Goal: Transaction & Acquisition: Purchase product/service

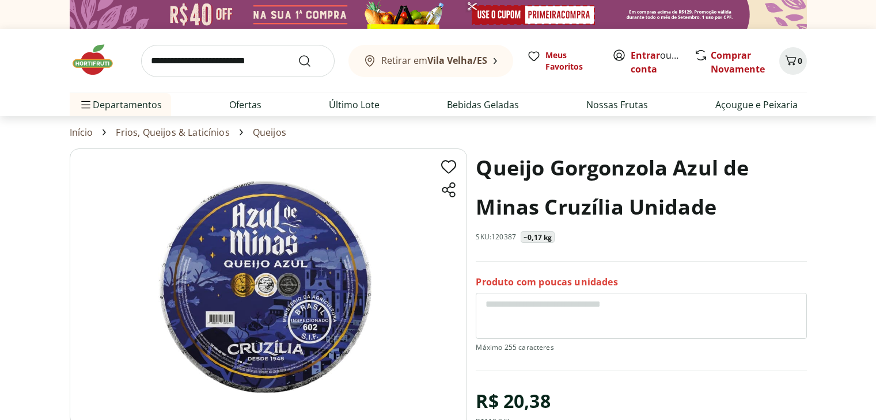
click at [94, 56] on img at bounding box center [99, 60] width 58 height 35
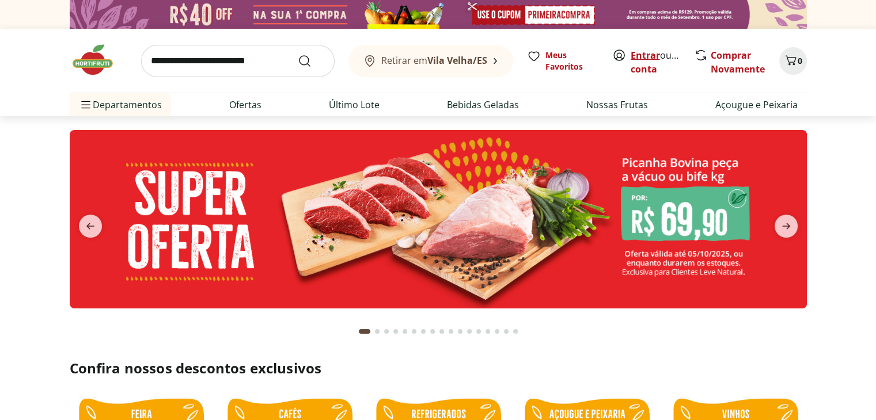
click at [657, 60] on link "Entrar" at bounding box center [645, 55] width 29 height 13
click at [248, 111] on link "Ofertas" at bounding box center [245, 105] width 32 height 14
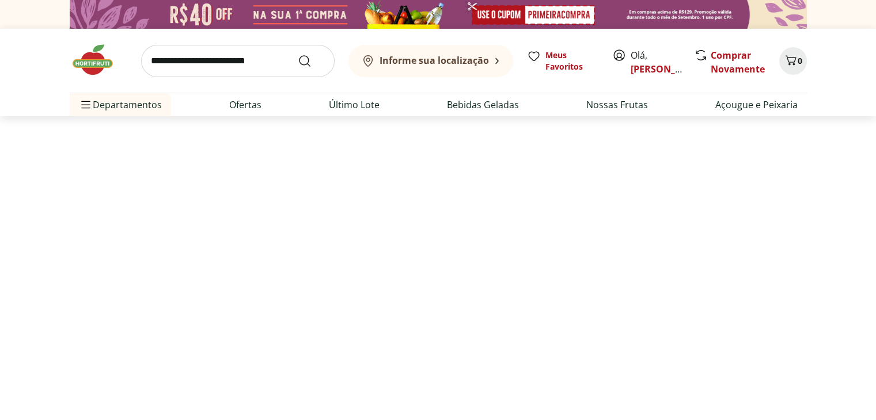
select select "**********"
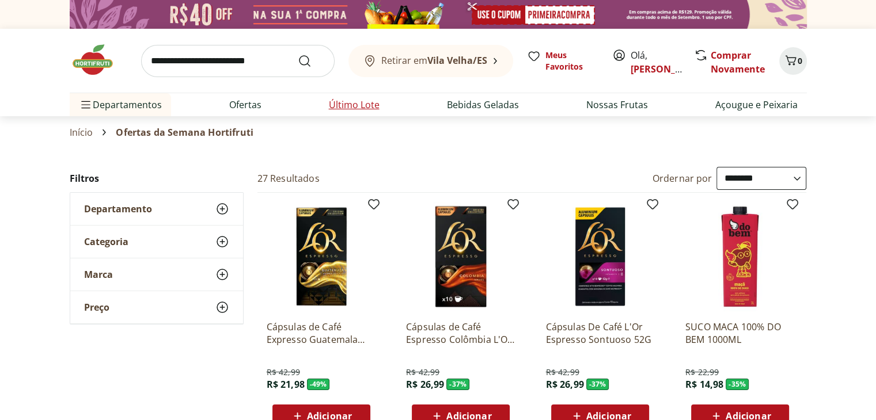
click at [352, 100] on link "Último Lote" at bounding box center [354, 105] width 51 height 14
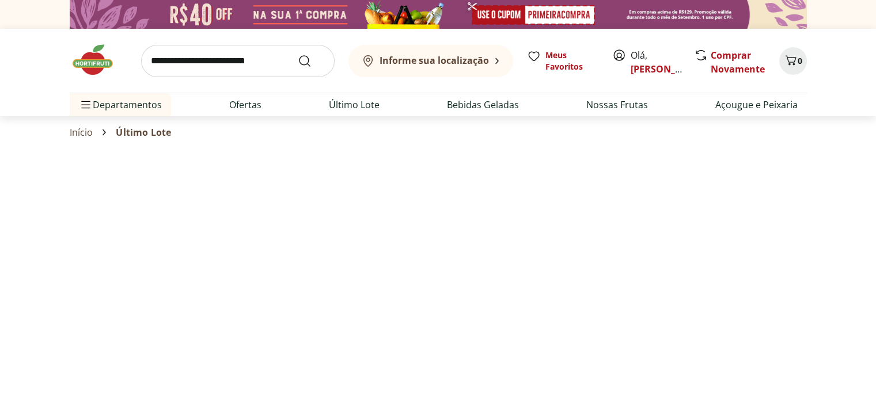
select select "**********"
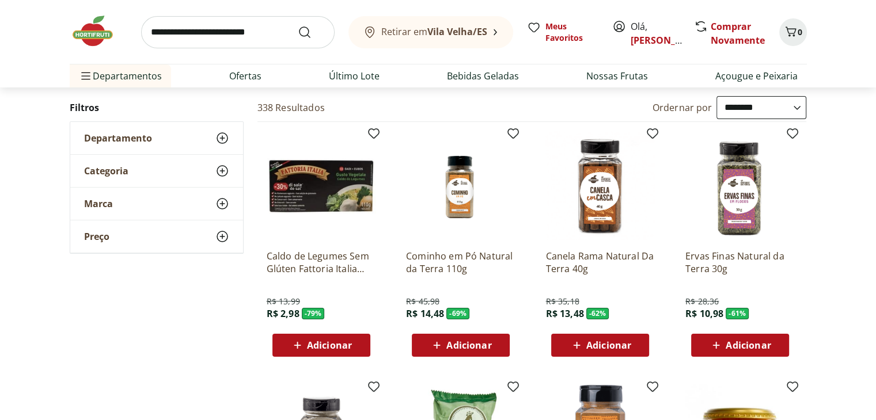
scroll to position [74, 0]
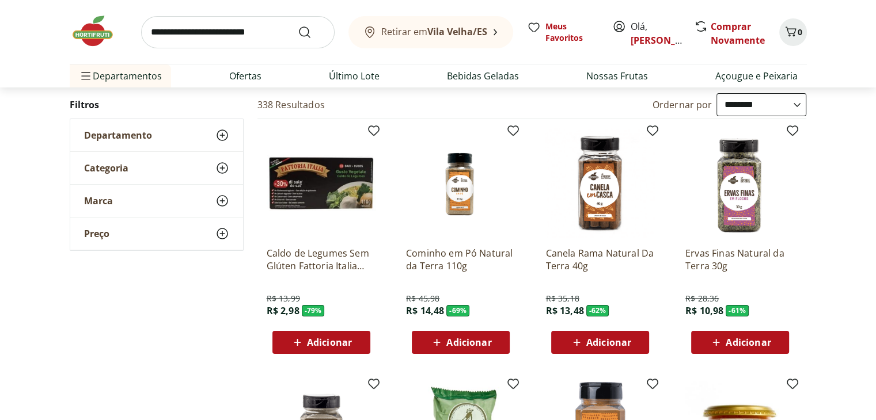
click at [314, 338] on span "Adicionar" at bounding box center [329, 342] width 45 height 9
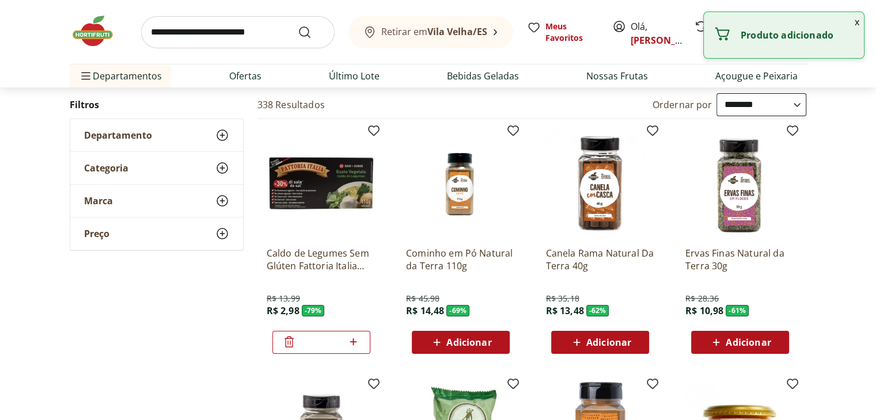
click at [356, 344] on icon at bounding box center [353, 342] width 14 height 14
type input "*"
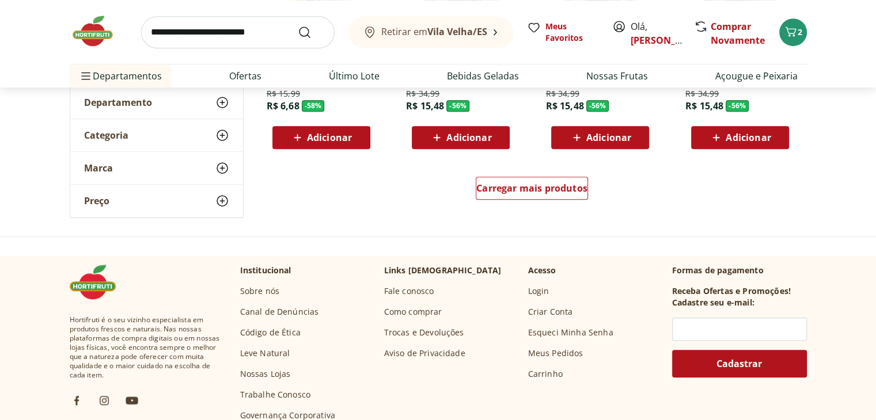
scroll to position [792, 0]
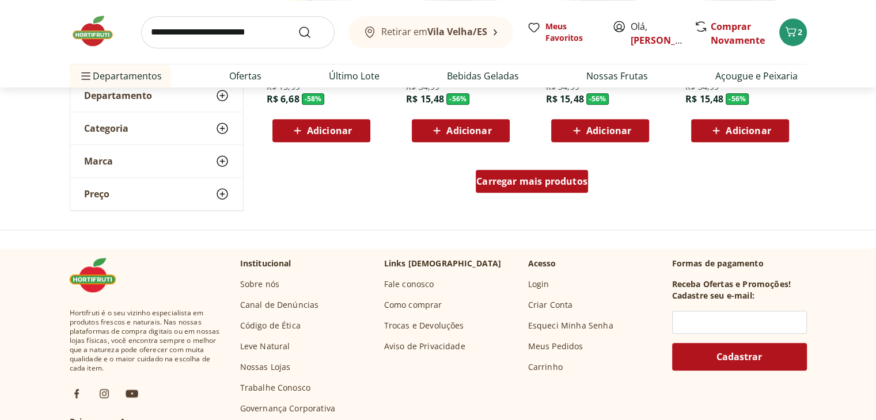
click at [491, 186] on span "Carregar mais produtos" at bounding box center [531, 181] width 111 height 9
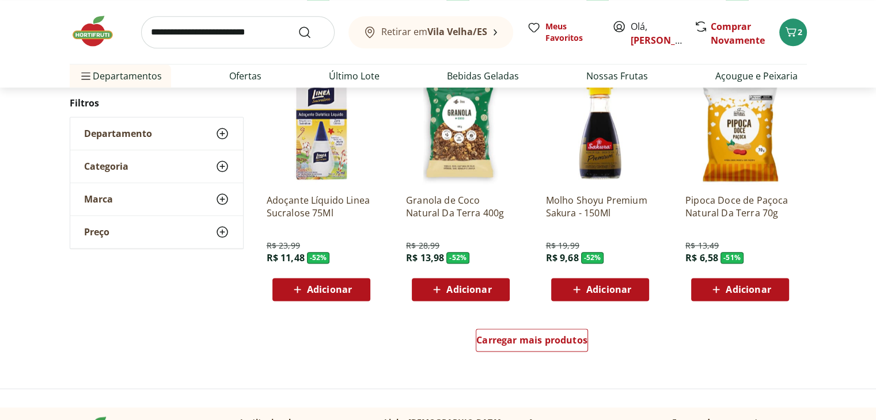
scroll to position [1425, 0]
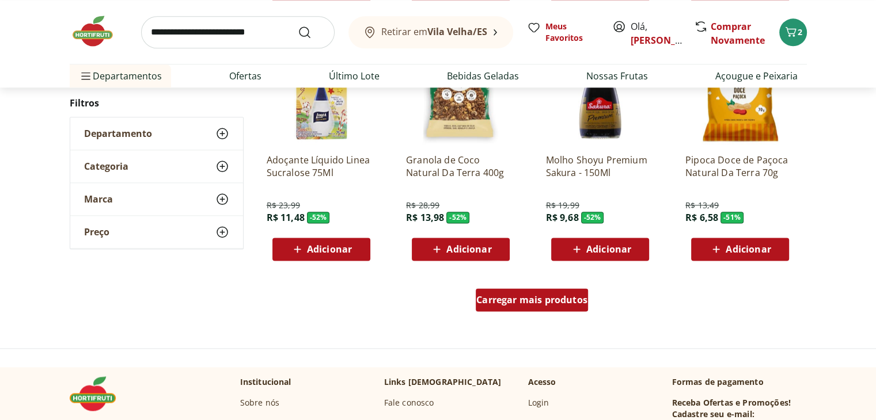
click at [509, 307] on div "Carregar mais produtos" at bounding box center [532, 300] width 112 height 23
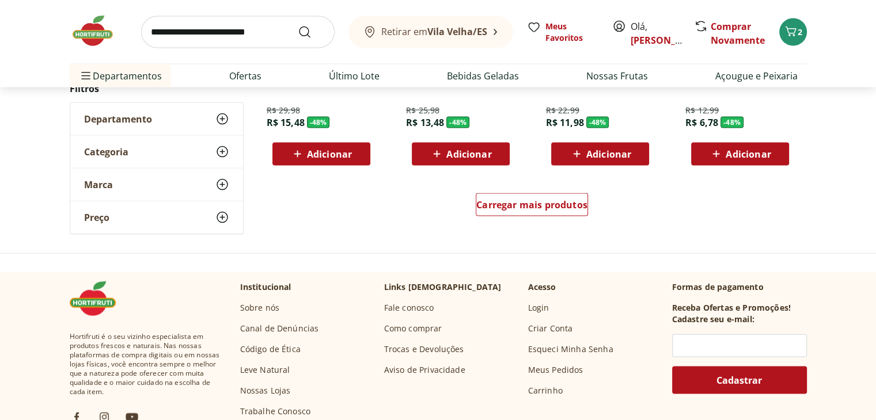
scroll to position [2274, 0]
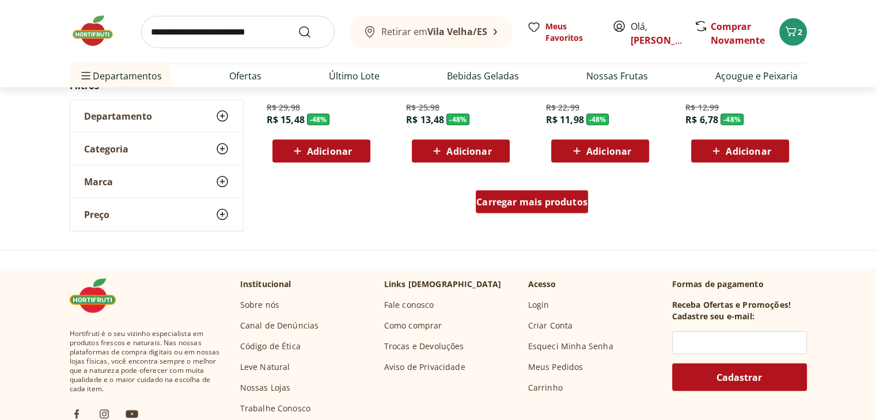
click at [510, 206] on span "Carregar mais produtos" at bounding box center [531, 202] width 111 height 9
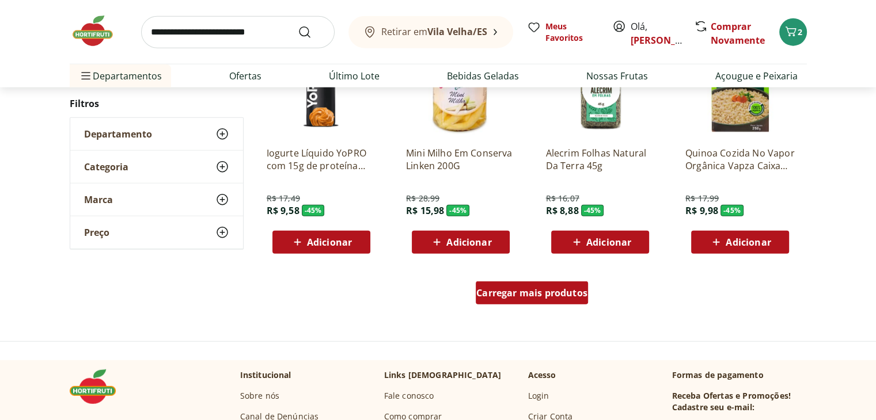
scroll to position [2962, 0]
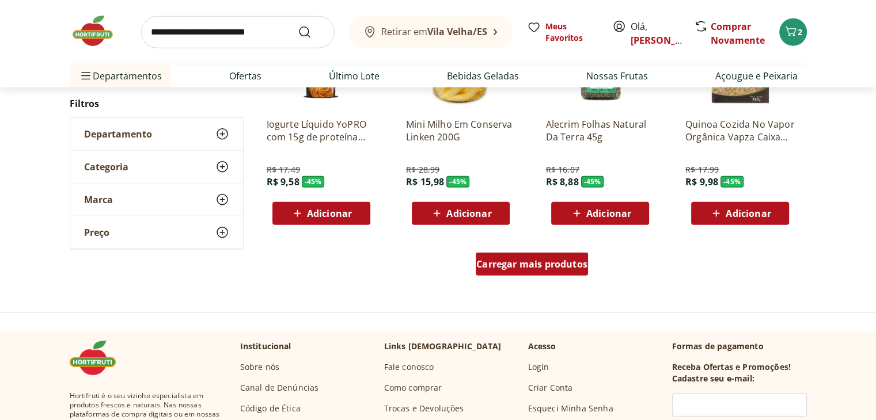
click at [523, 264] on span "Carregar mais produtos" at bounding box center [531, 264] width 111 height 9
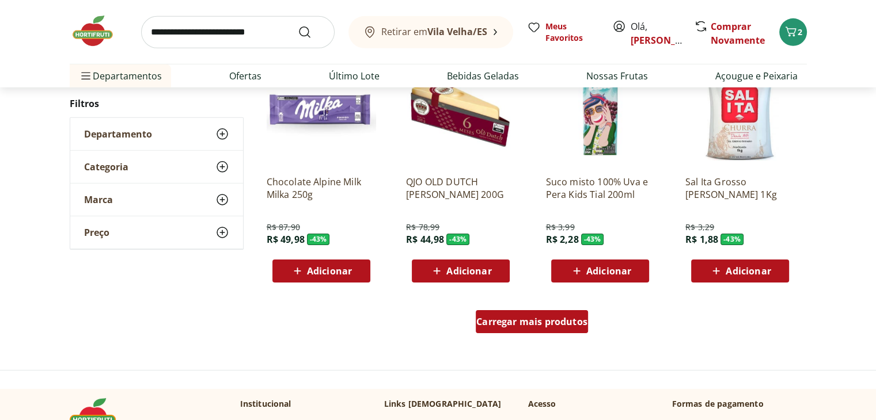
scroll to position [3660, 0]
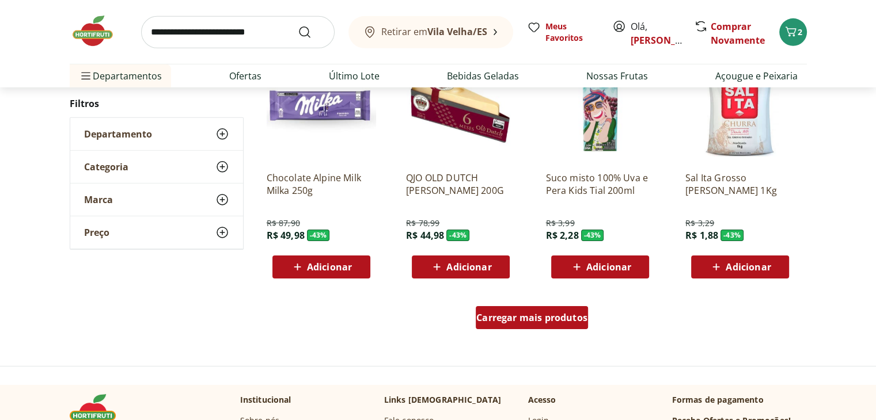
click at [559, 321] on span "Carregar mais produtos" at bounding box center [531, 317] width 111 height 9
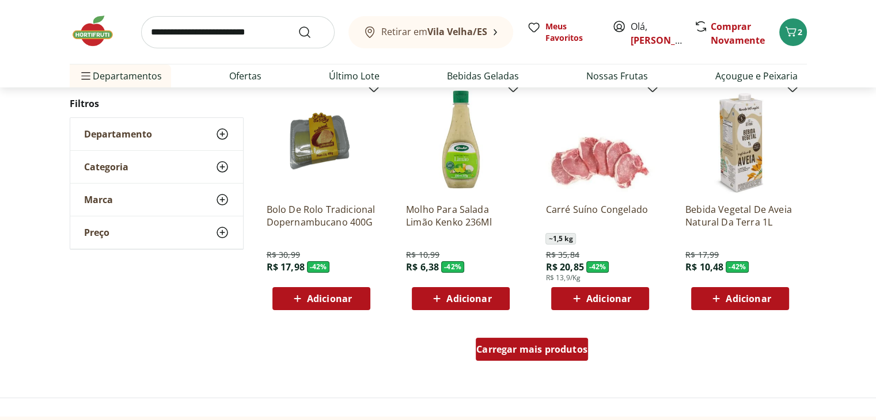
scroll to position [4379, 0]
click at [565, 354] on span "Carregar mais produtos" at bounding box center [531, 349] width 111 height 9
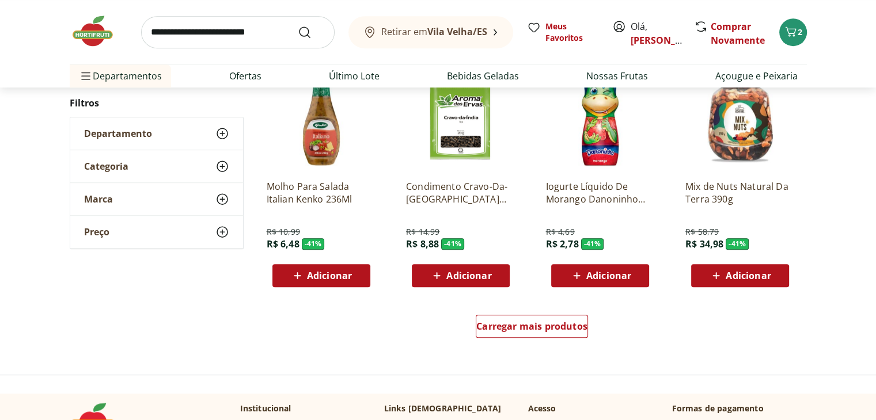
scroll to position [5154, 0]
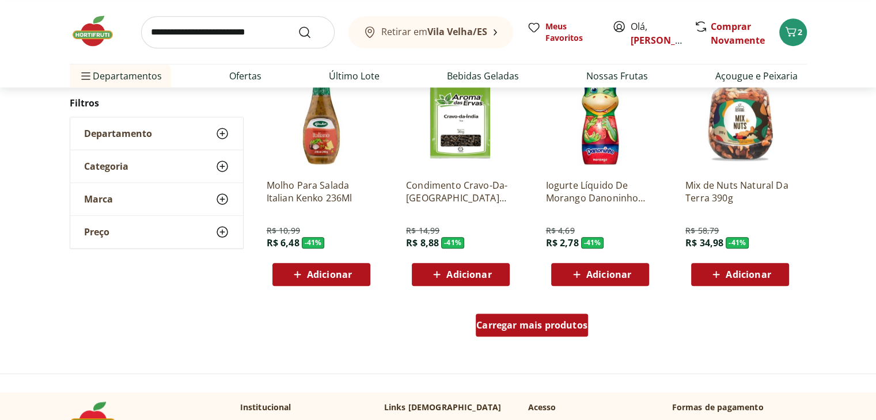
click at [557, 326] on span "Carregar mais produtos" at bounding box center [531, 325] width 111 height 9
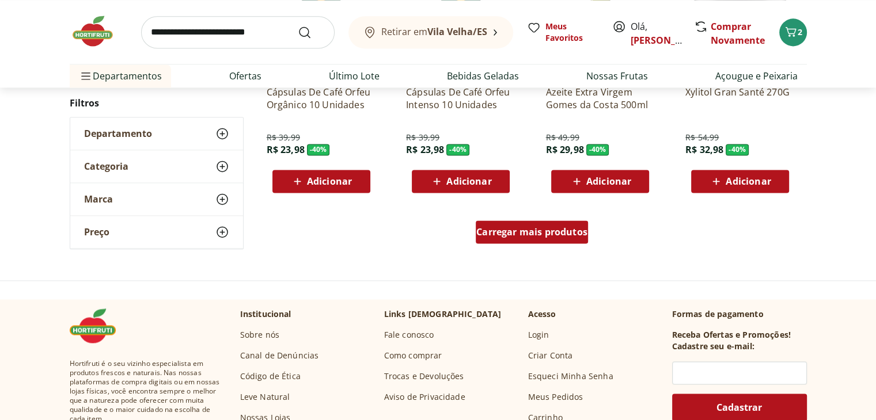
scroll to position [6007, 0]
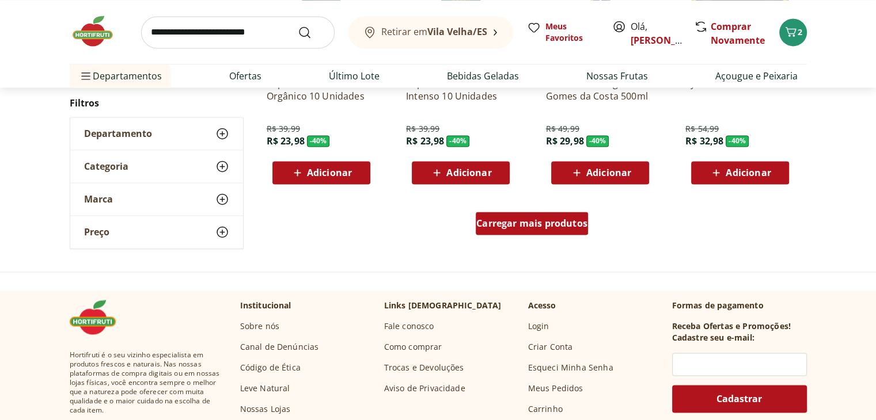
click at [518, 234] on div "Carregar mais produtos" at bounding box center [532, 223] width 112 height 23
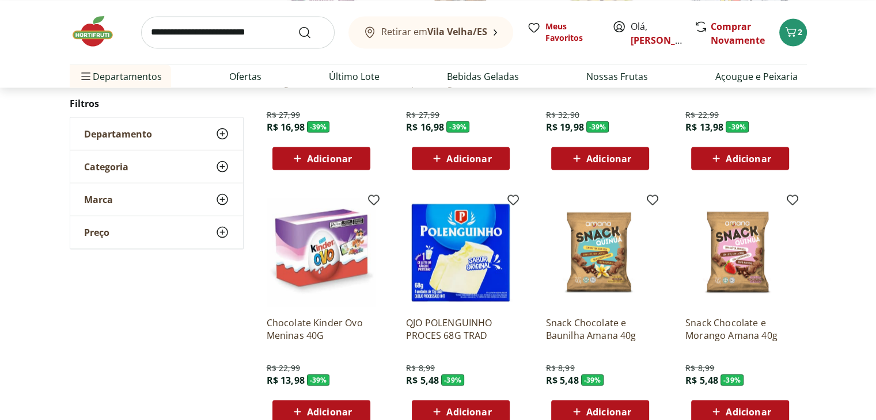
scroll to position [6520, 0]
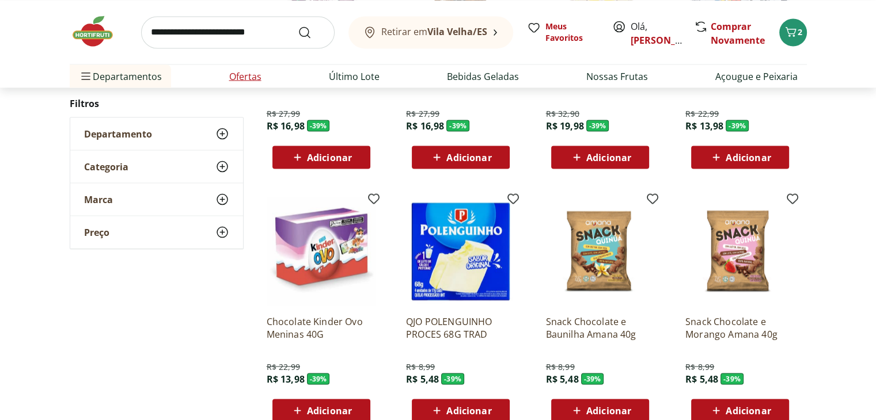
click at [252, 77] on link "Ofertas" at bounding box center [245, 76] width 32 height 14
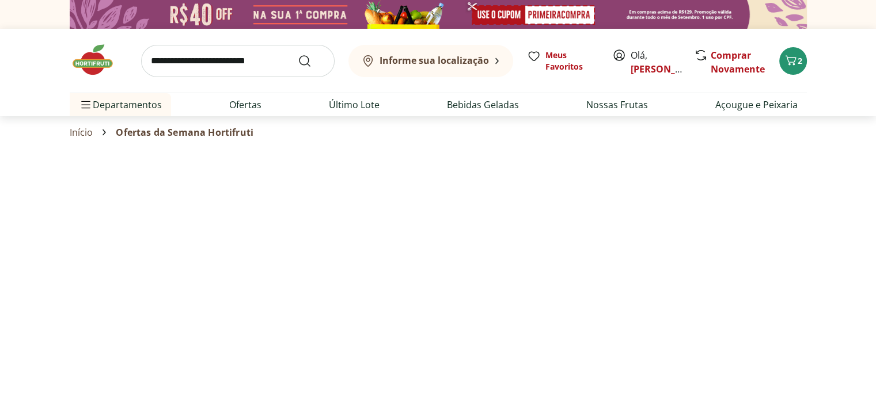
select select "**********"
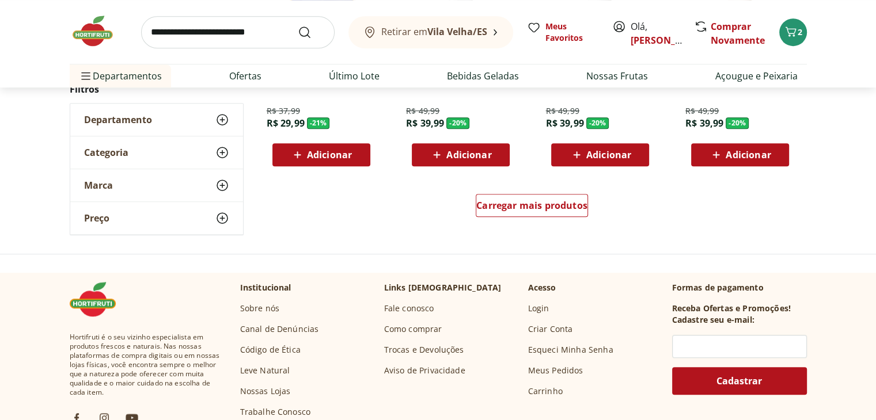
scroll to position [779, 0]
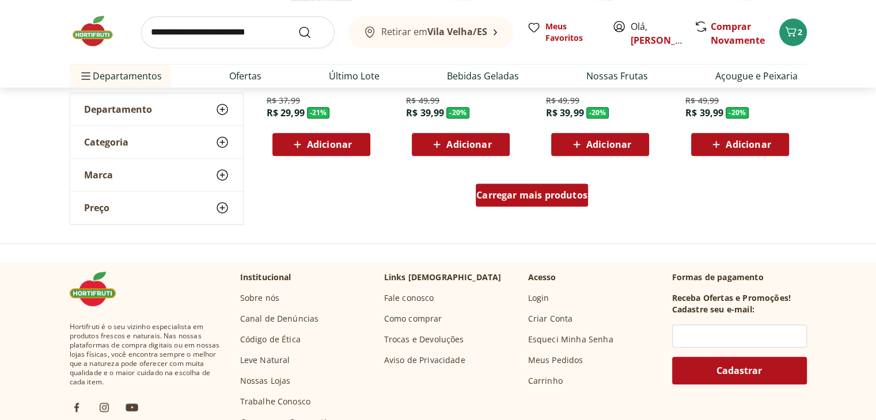
click at [513, 200] on span "Carregar mais produtos" at bounding box center [531, 195] width 111 height 9
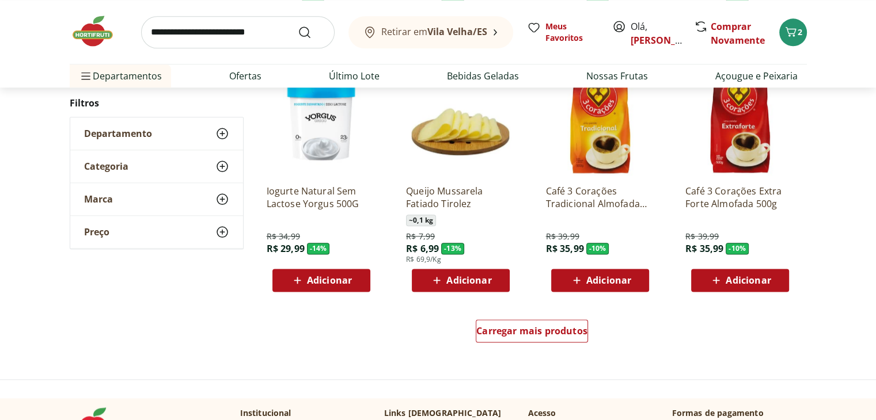
scroll to position [1466, 0]
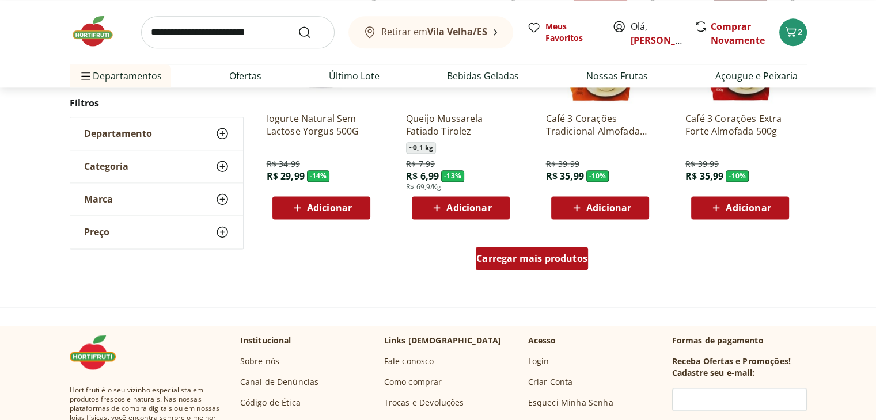
click at [555, 254] on span "Carregar mais produtos" at bounding box center [531, 258] width 111 height 9
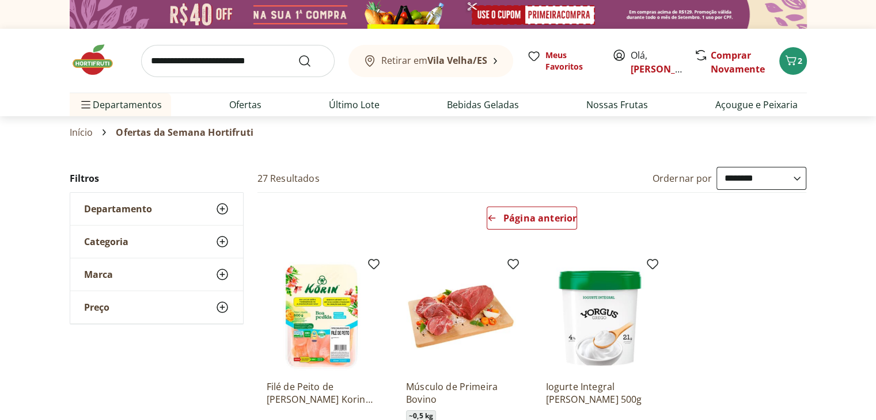
click at [251, 59] on input "search" at bounding box center [238, 61] width 194 height 32
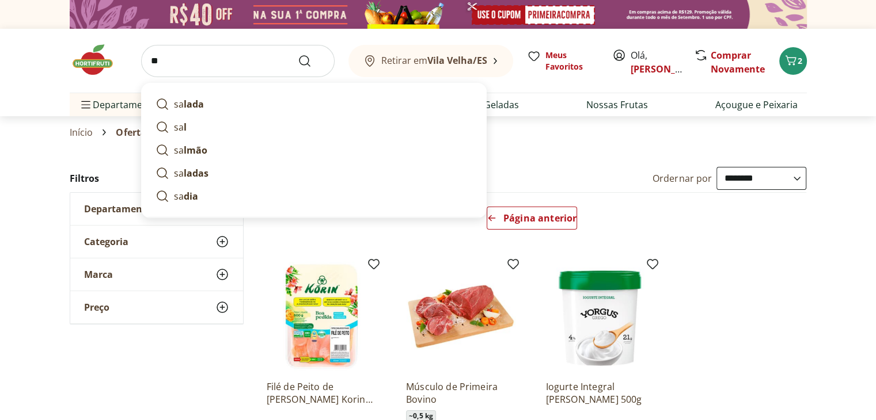
type input "*"
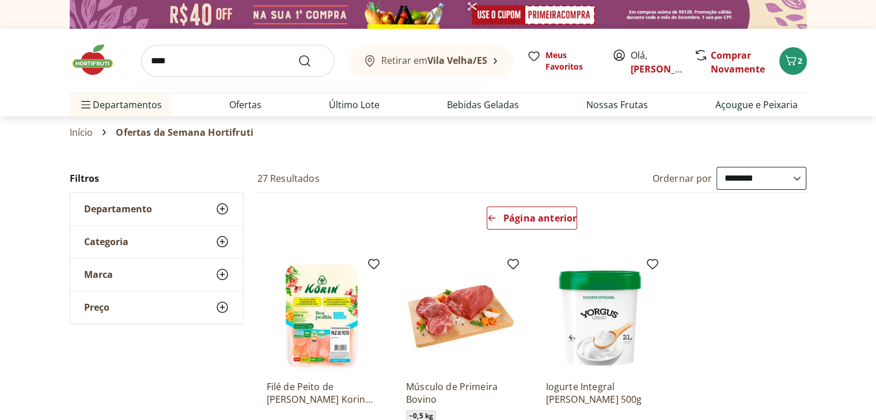
type input "****"
click at [298, 54] on button "Submit Search" at bounding box center [312, 61] width 28 height 14
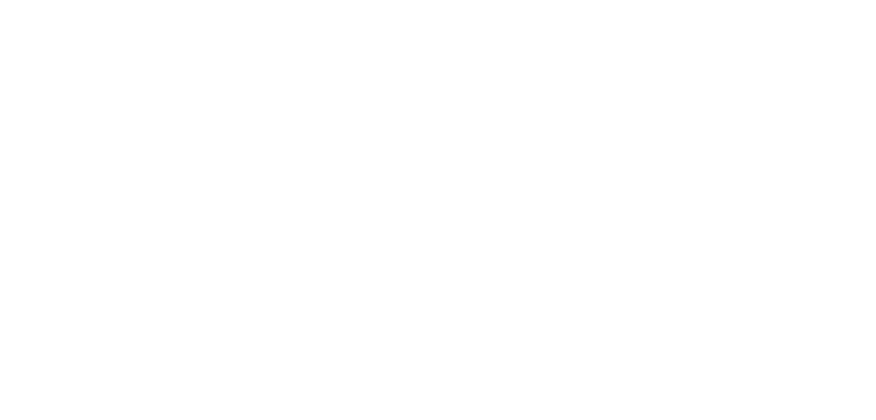
select select "**********"
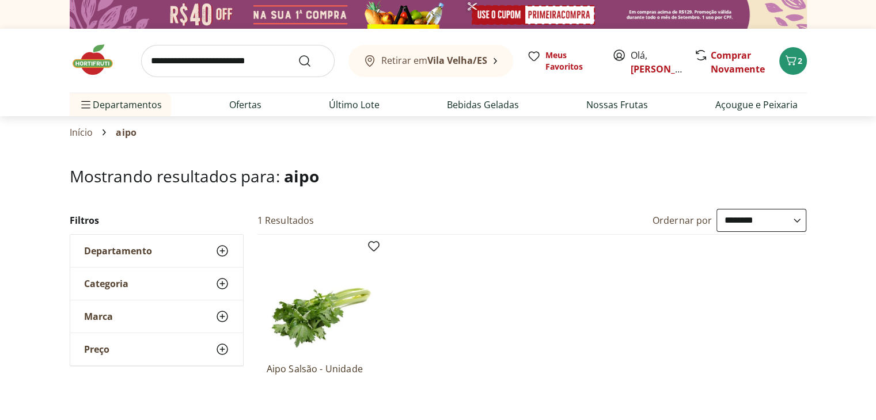
scroll to position [110, 0]
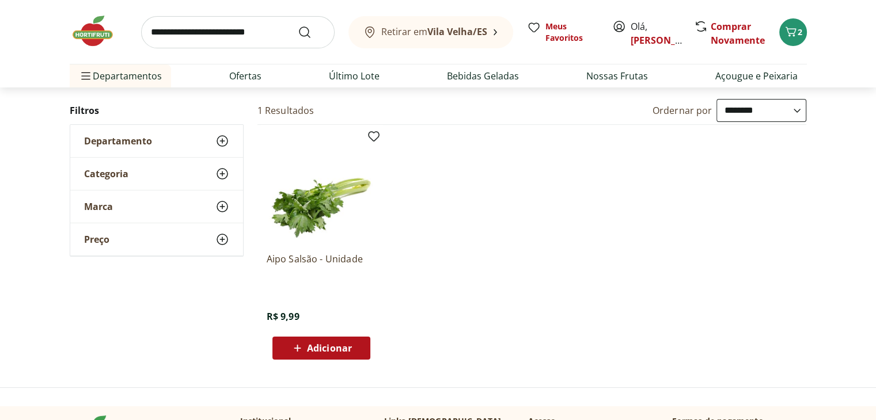
click at [337, 349] on span "Adicionar" at bounding box center [329, 348] width 45 height 9
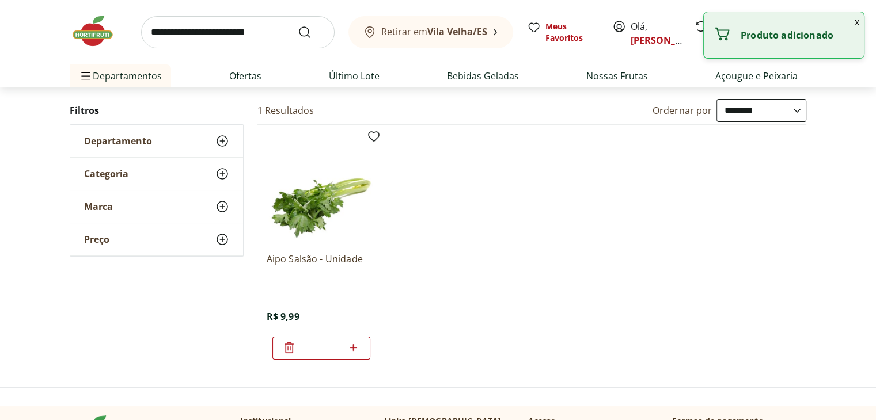
scroll to position [0, 0]
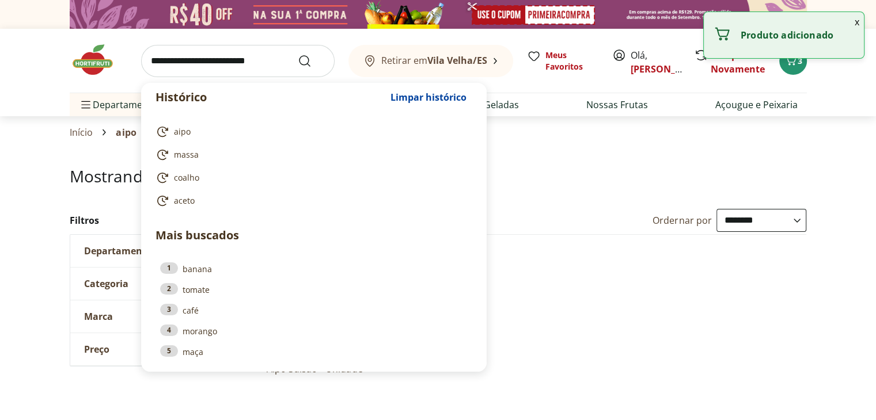
click at [197, 59] on input "search" at bounding box center [238, 61] width 194 height 32
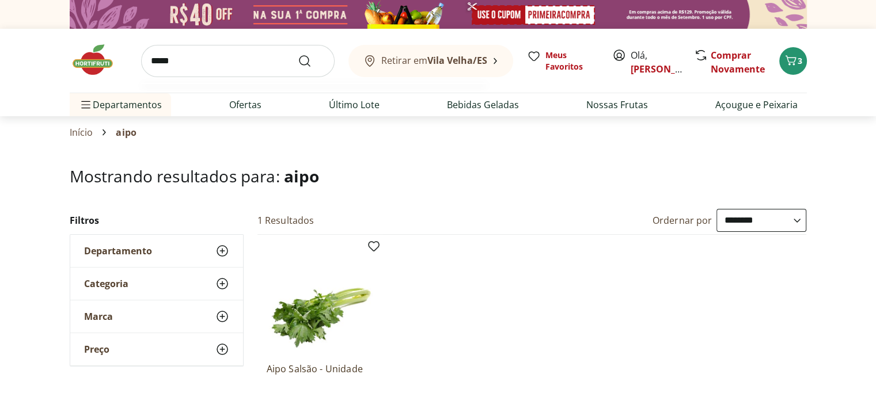
type input "*****"
click at [298, 54] on button "Submit Search" at bounding box center [312, 61] width 28 height 14
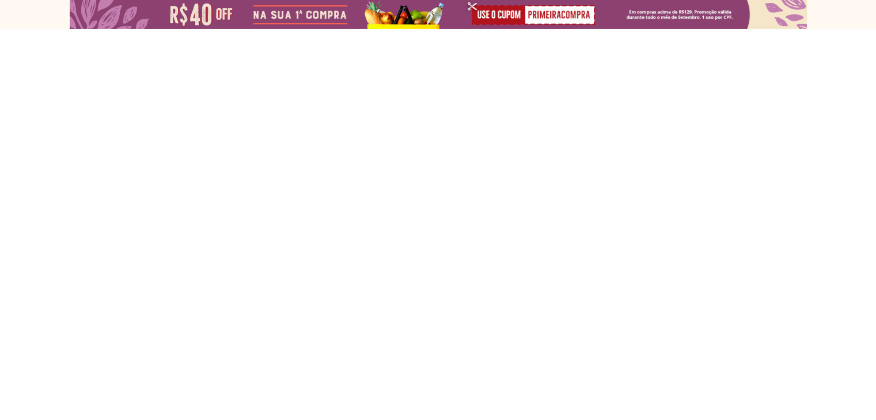
select select "**********"
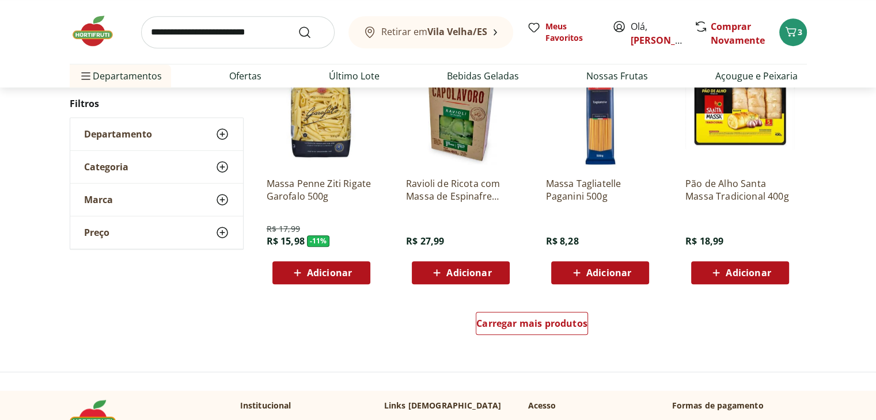
scroll to position [684, 0]
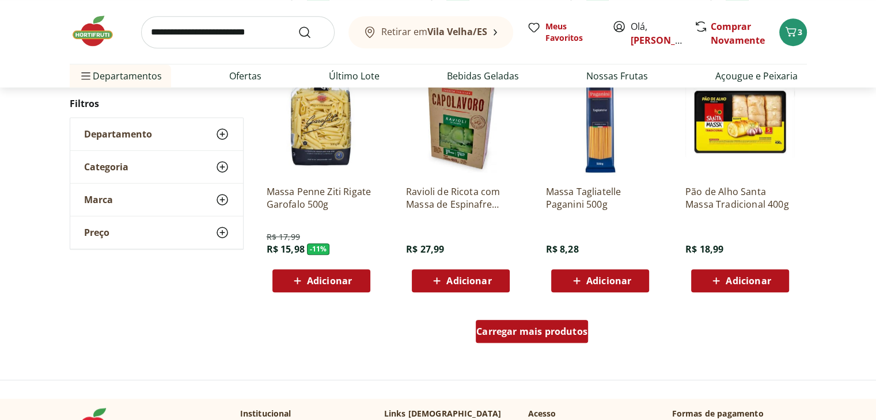
click at [496, 343] on link "Carregar mais produtos" at bounding box center [532, 334] width 112 height 28
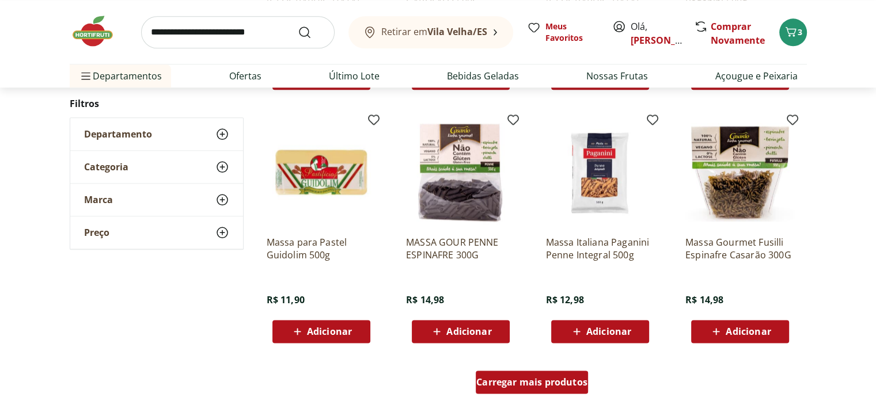
scroll to position [1444, 0]
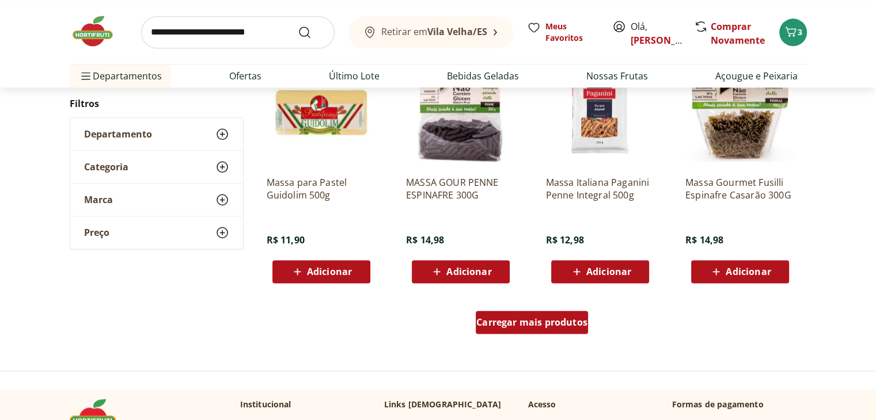
click at [497, 331] on div "Carregar mais produtos" at bounding box center [532, 322] width 112 height 23
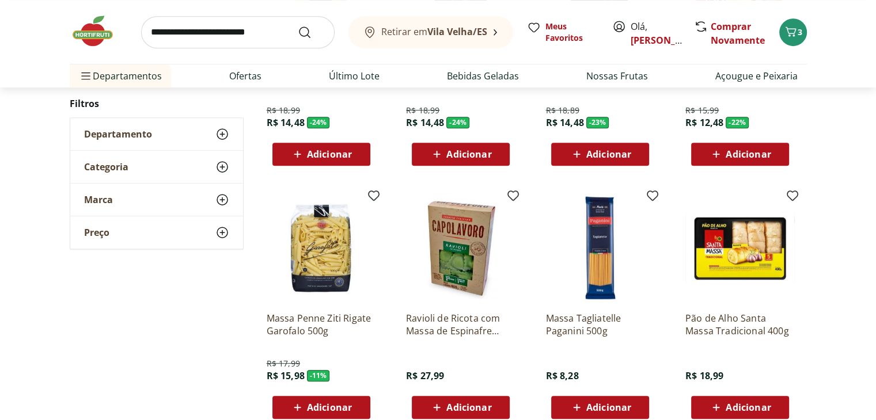
scroll to position [590, 0]
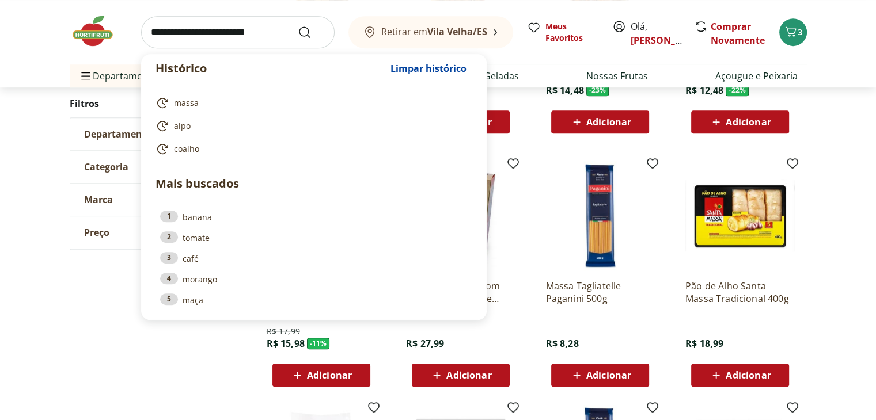
click at [196, 30] on input "search" at bounding box center [238, 32] width 194 height 32
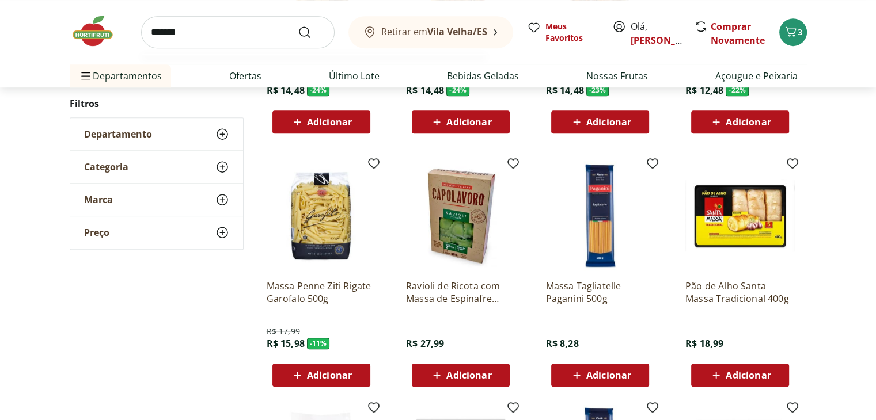
type input "*******"
click at [298, 25] on button "Submit Search" at bounding box center [312, 32] width 28 height 14
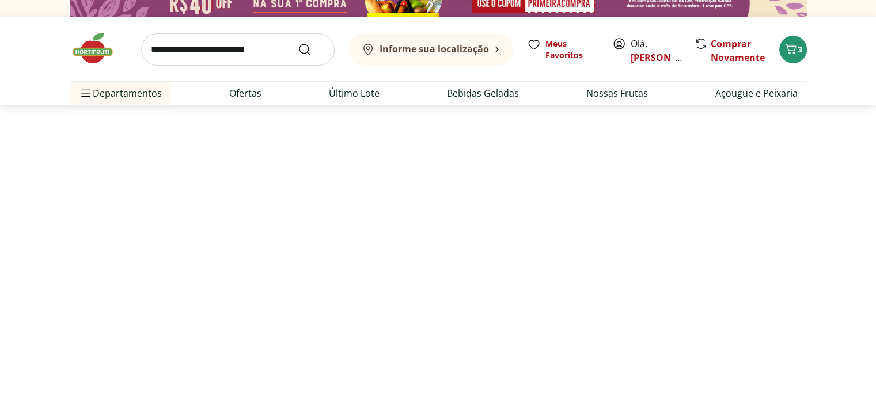
select select "**********"
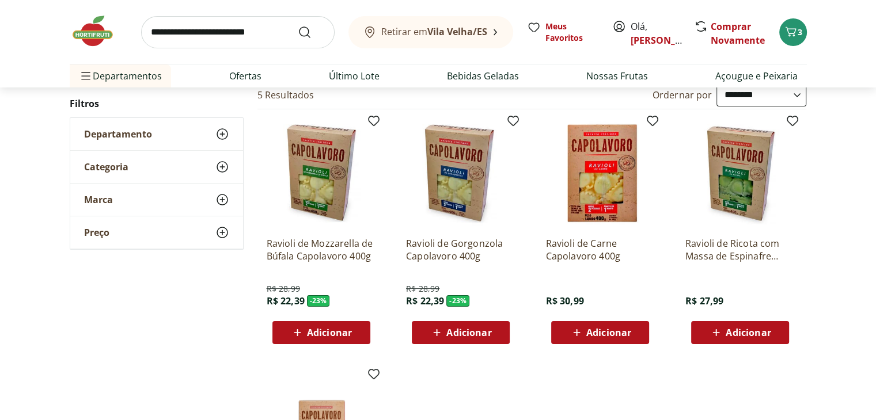
scroll to position [117, 0]
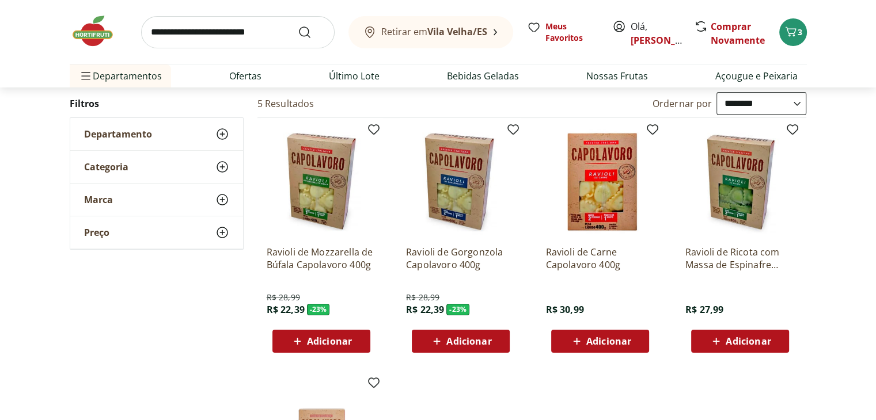
click at [321, 347] on span "Adicionar" at bounding box center [321, 342] width 62 height 14
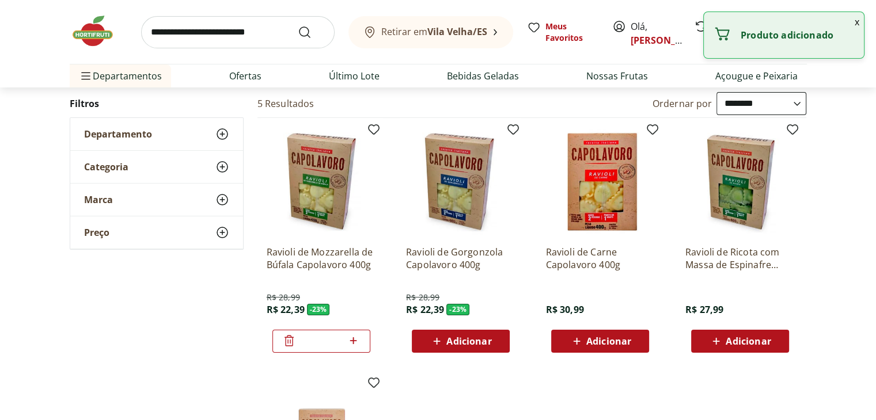
click at [856, 25] on button "x" at bounding box center [857, 22] width 14 height 20
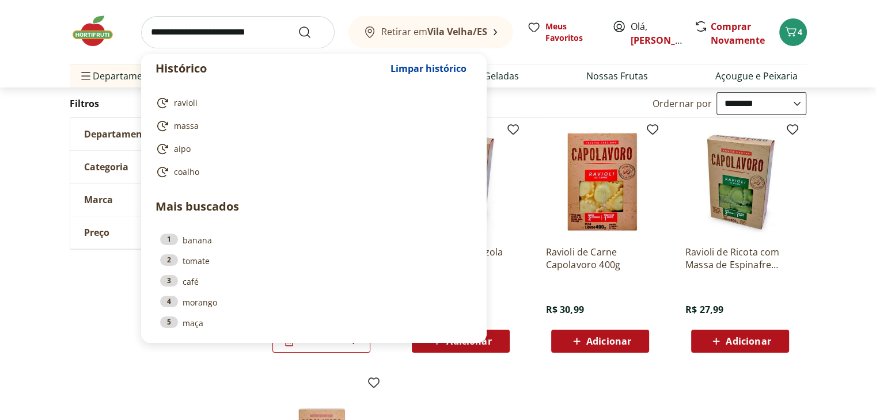
click at [242, 39] on input "search" at bounding box center [238, 32] width 194 height 32
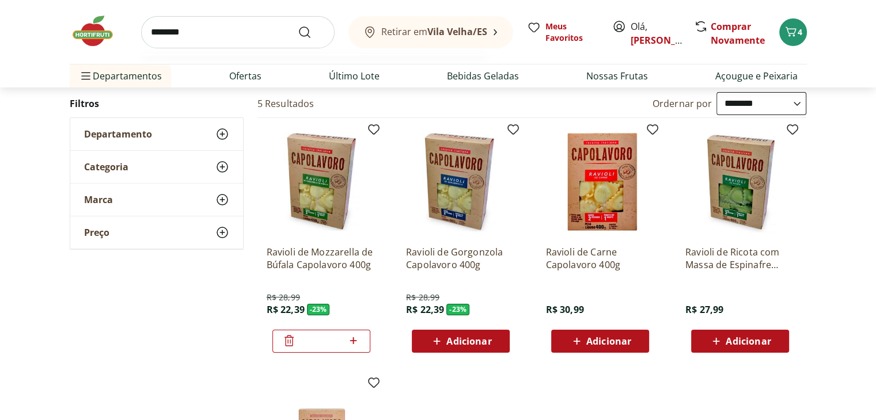
type input "********"
click at [298, 25] on button "Submit Search" at bounding box center [312, 32] width 28 height 14
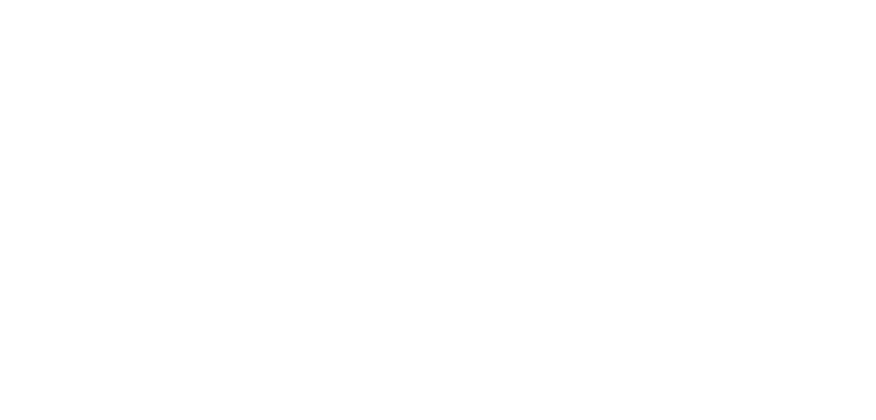
select select "**********"
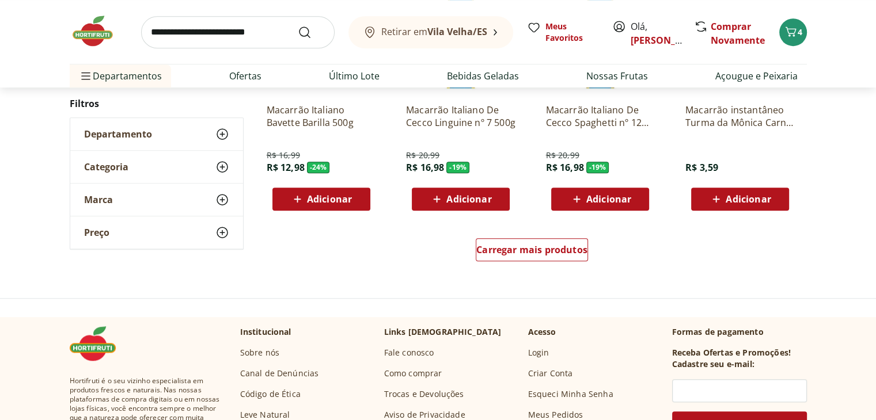
scroll to position [765, 0]
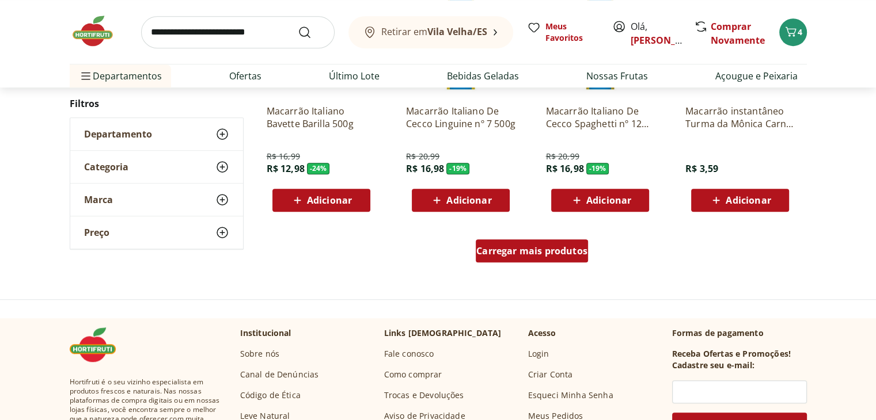
click at [512, 256] on div "Carregar mais produtos" at bounding box center [532, 251] width 112 height 23
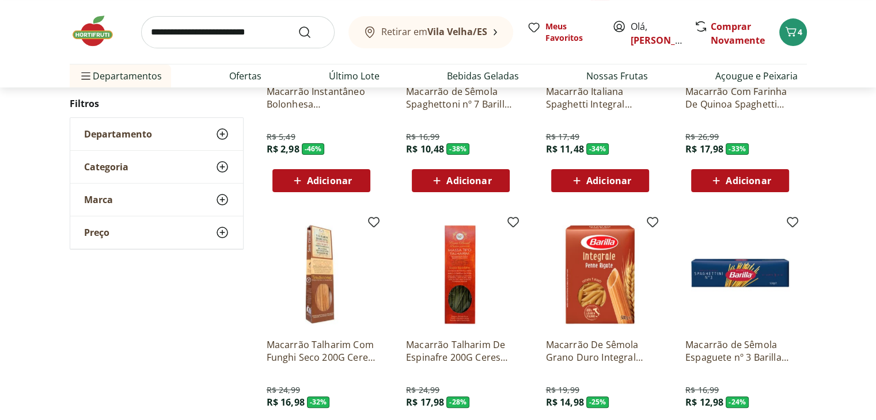
scroll to position [0, 0]
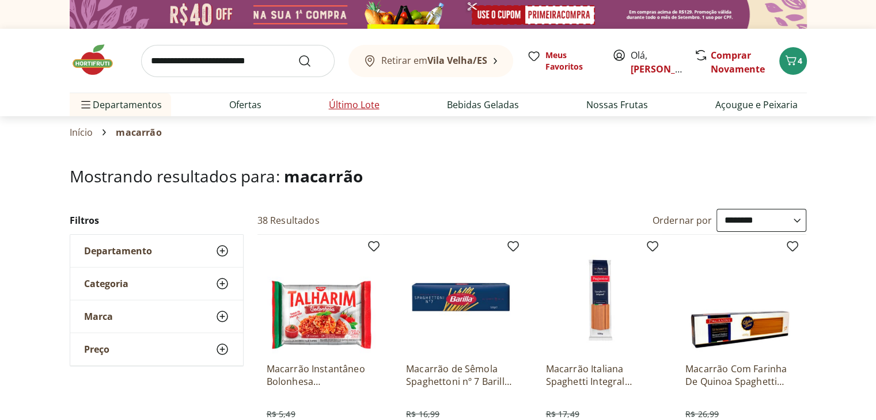
click at [327, 104] on li "Último Lote" at bounding box center [354, 104] width 69 height 23
click at [362, 101] on link "Último Lote" at bounding box center [354, 105] width 51 height 14
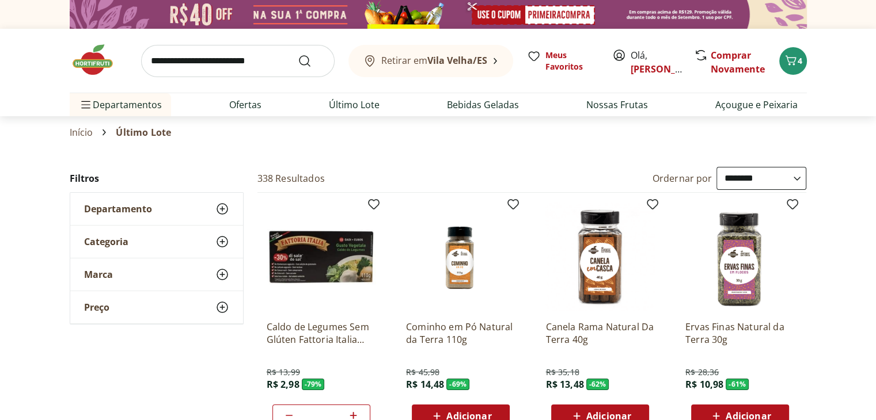
click at [720, 177] on select "**********" at bounding box center [761, 178] width 90 height 23
click at [716, 167] on select "**********" at bounding box center [761, 178] width 90 height 23
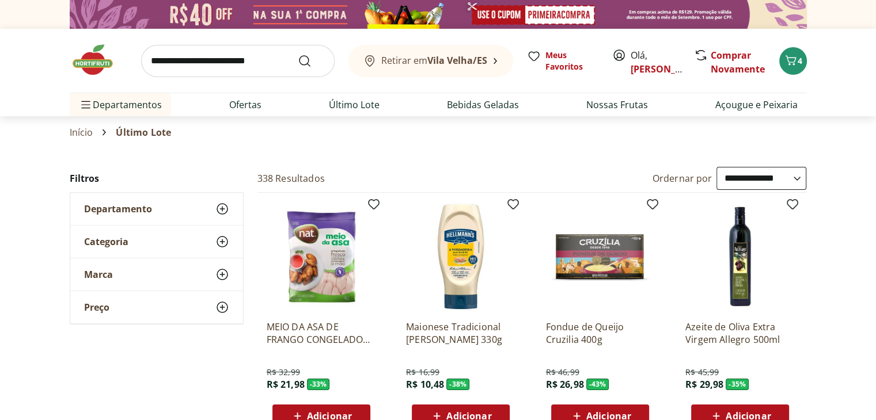
click at [773, 180] on select "**********" at bounding box center [761, 178] width 90 height 23
select select "**********"
click at [716, 167] on select "**********" at bounding box center [761, 178] width 90 height 23
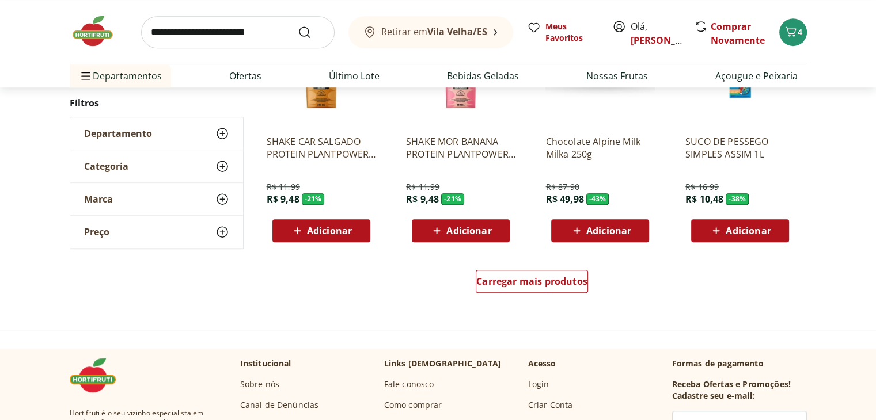
scroll to position [738, 0]
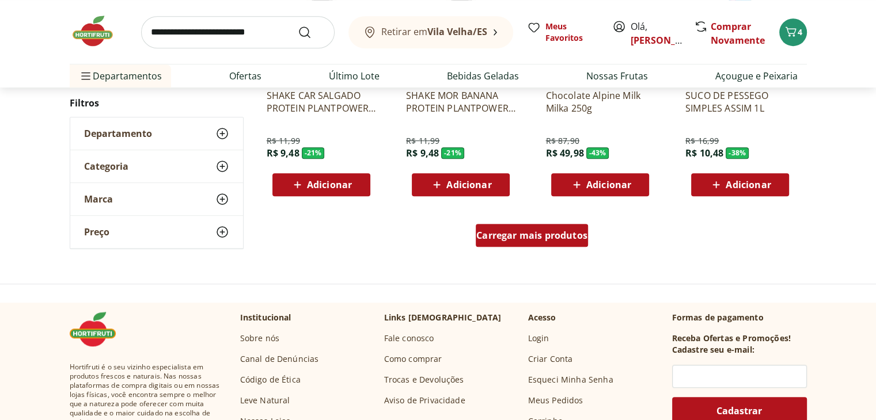
click at [564, 244] on div "Carregar mais produtos" at bounding box center [532, 235] width 112 height 23
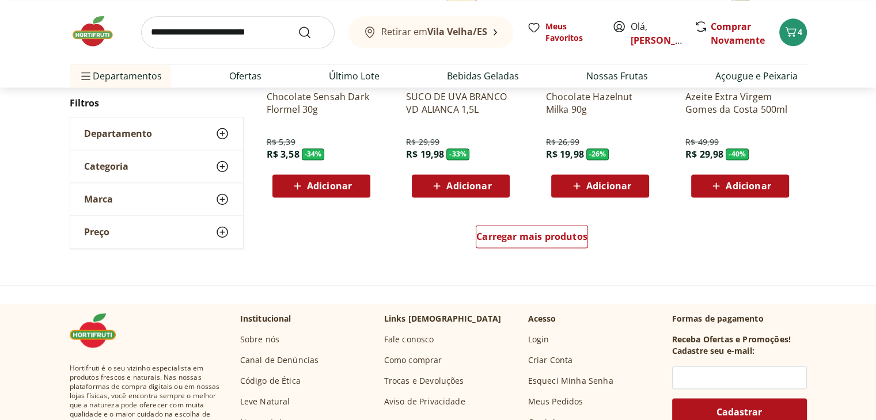
scroll to position [1488, 0]
click at [564, 240] on span "Carregar mais produtos" at bounding box center [531, 236] width 111 height 9
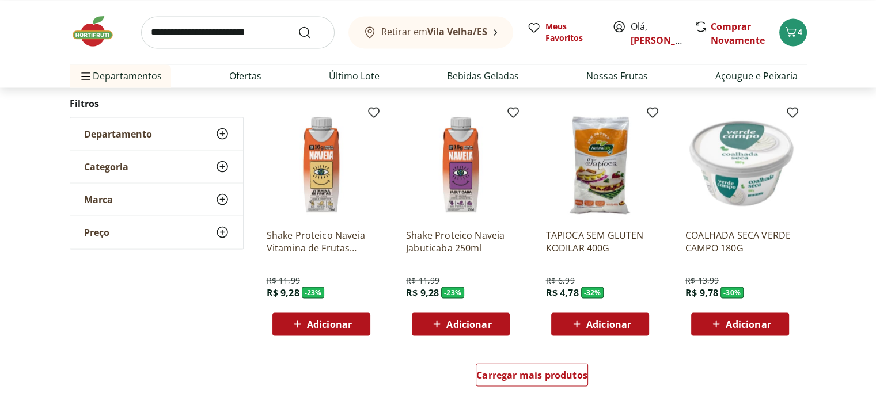
scroll to position [2131, 0]
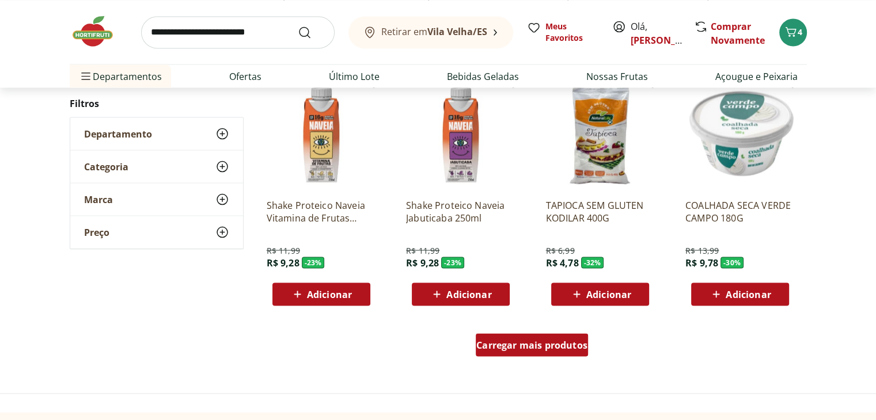
click at [536, 351] on div "Carregar mais produtos" at bounding box center [532, 344] width 112 height 23
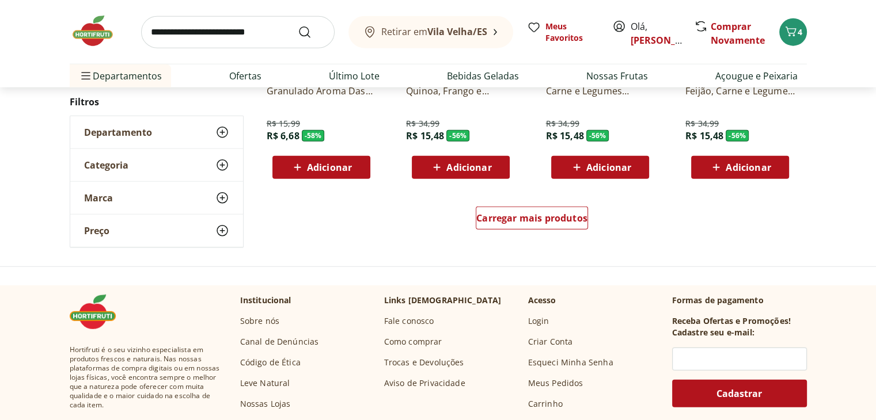
scroll to position [3013, 0]
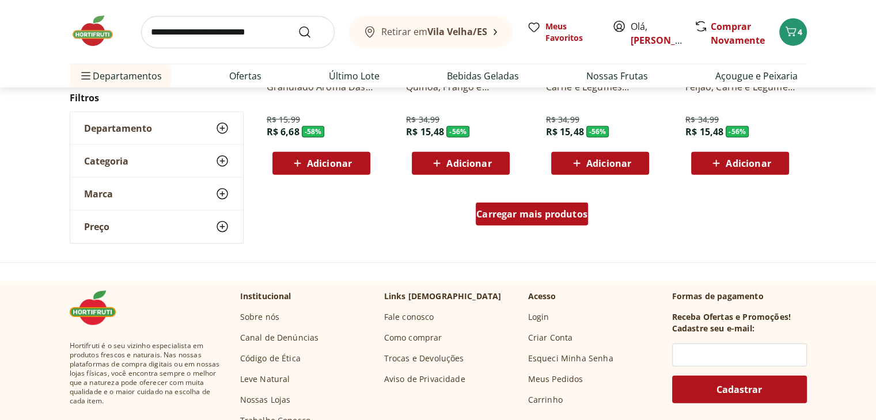
click at [511, 213] on span "Carregar mais produtos" at bounding box center [531, 214] width 111 height 9
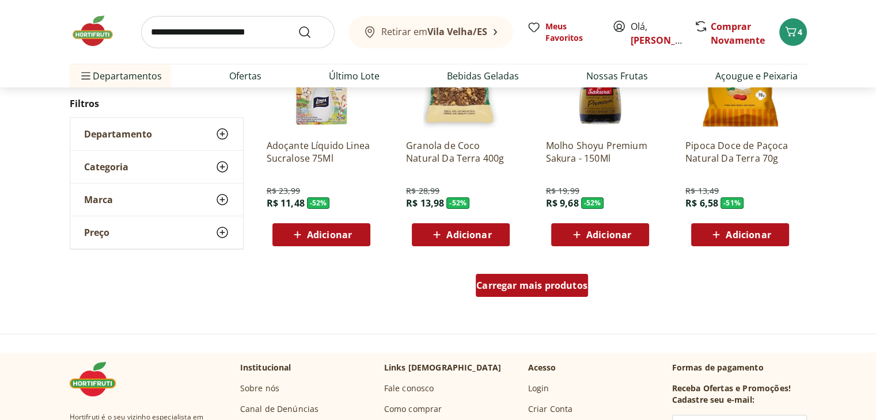
scroll to position [3693, 0]
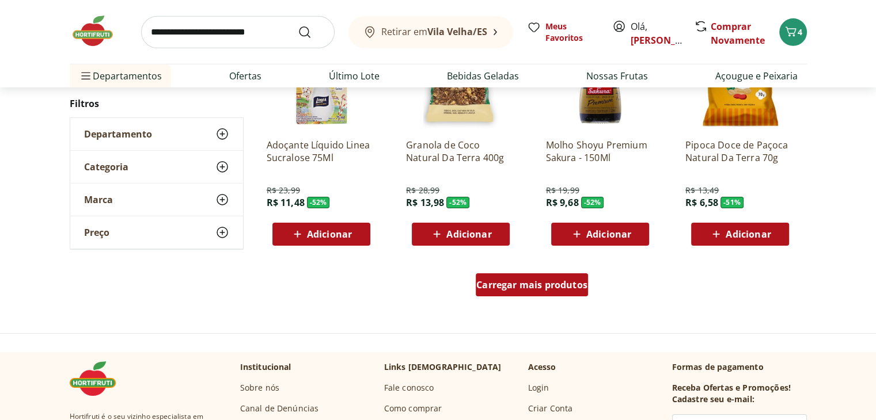
click at [523, 277] on div "Carregar mais produtos" at bounding box center [532, 285] width 112 height 23
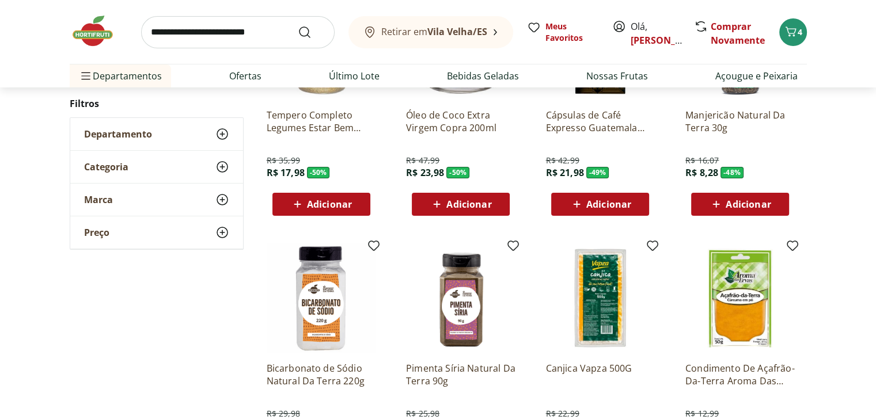
scroll to position [4305, 0]
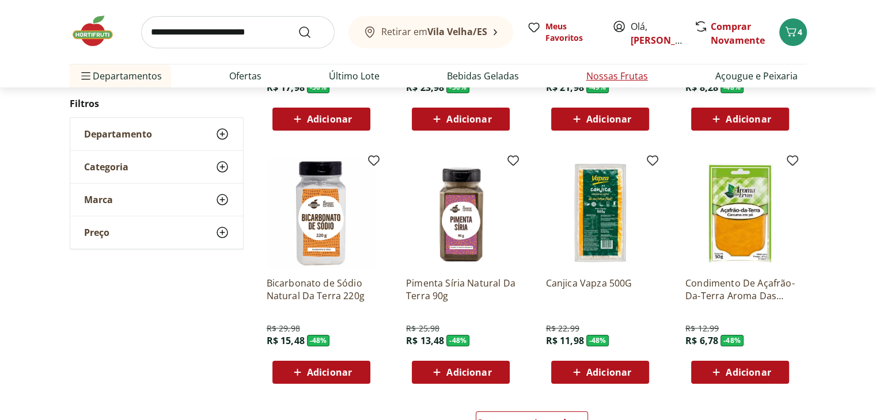
click at [620, 69] on link "Nossas Frutas" at bounding box center [617, 76] width 62 height 14
select select "**********"
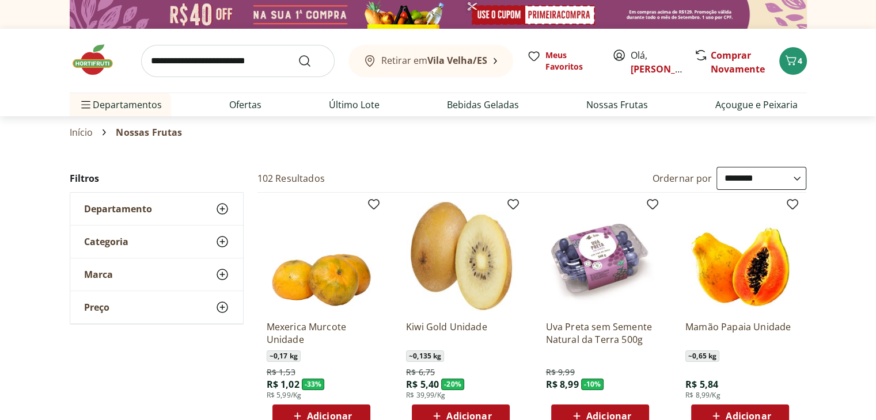
click at [100, 55] on img at bounding box center [99, 60] width 58 height 35
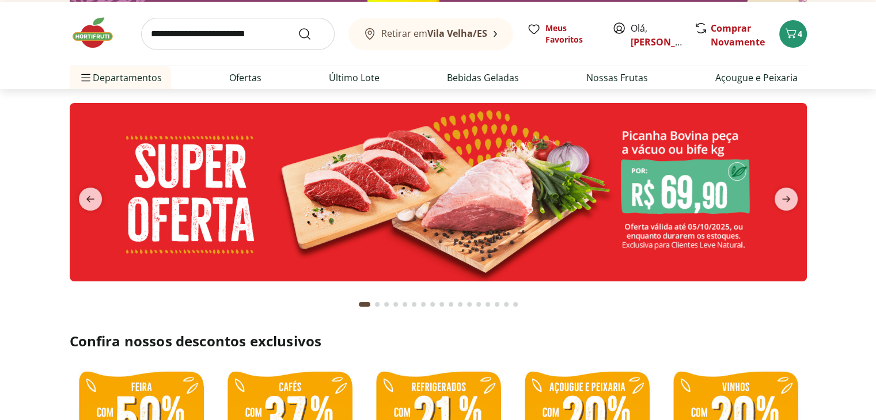
scroll to position [26, 0]
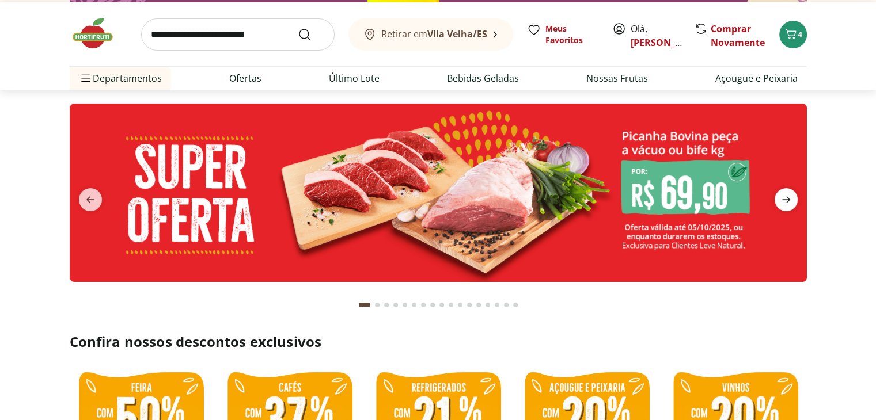
click at [790, 206] on span "next" at bounding box center [786, 199] width 23 height 23
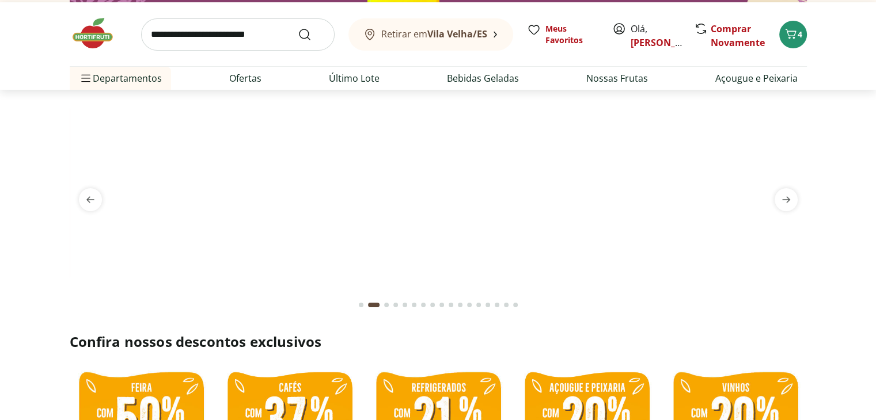
click at [571, 104] on img at bounding box center [438, 104] width 737 height 0
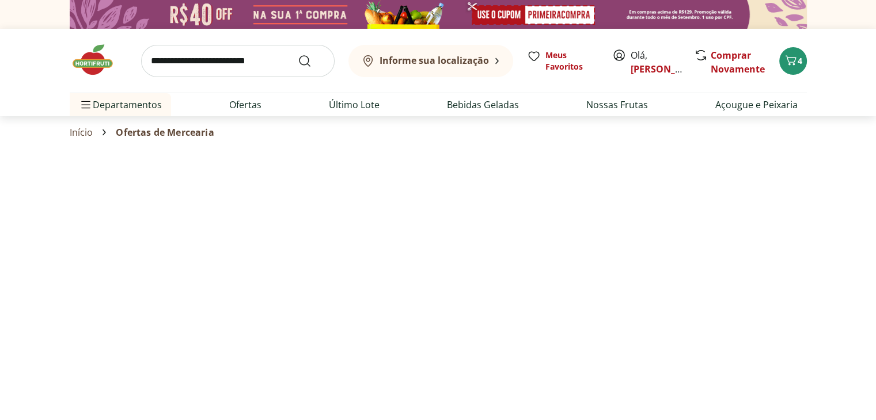
select select "**********"
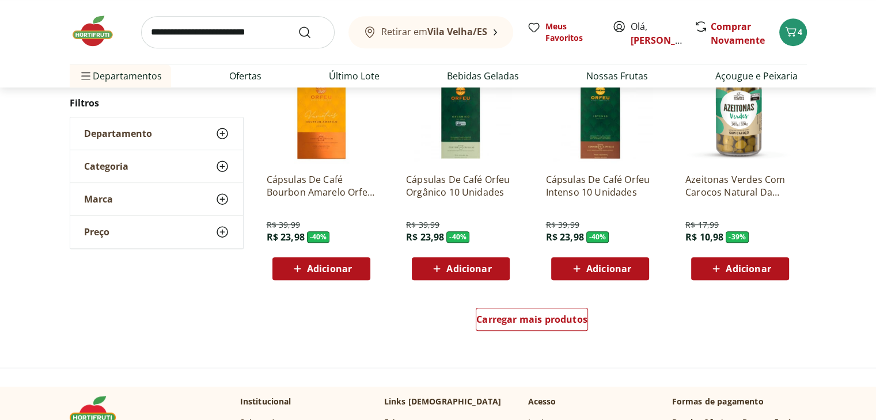
scroll to position [653, 0]
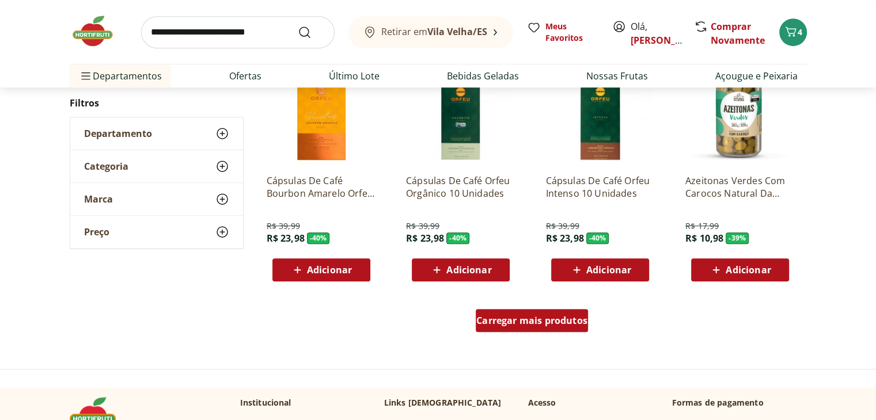
click at [524, 319] on span "Carregar mais produtos" at bounding box center [531, 320] width 111 height 9
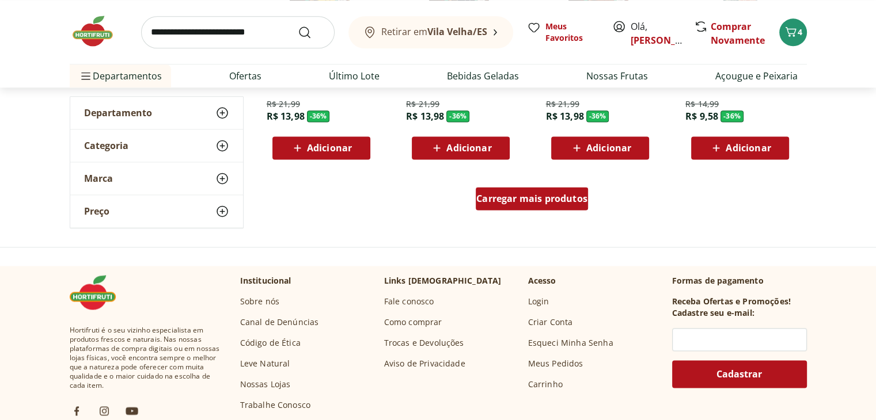
scroll to position [1529, 0]
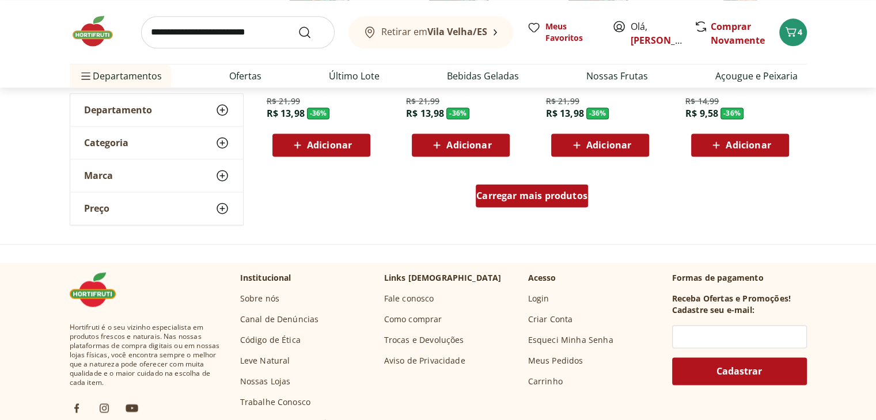
click at [567, 194] on span "Carregar mais produtos" at bounding box center [531, 195] width 111 height 9
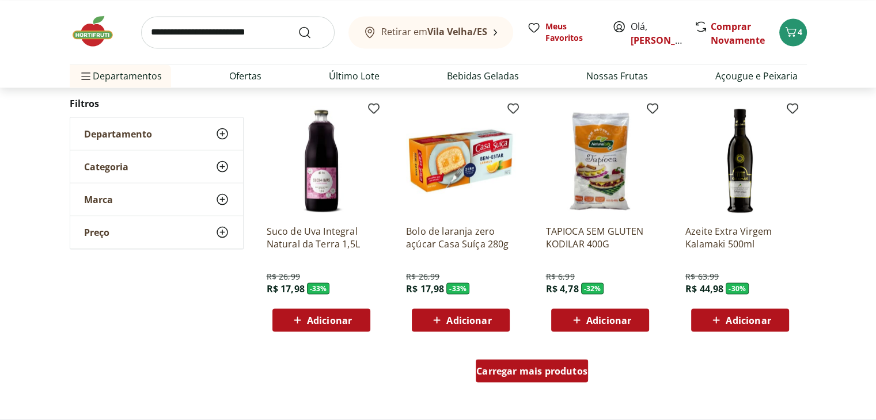
scroll to position [2153, 0]
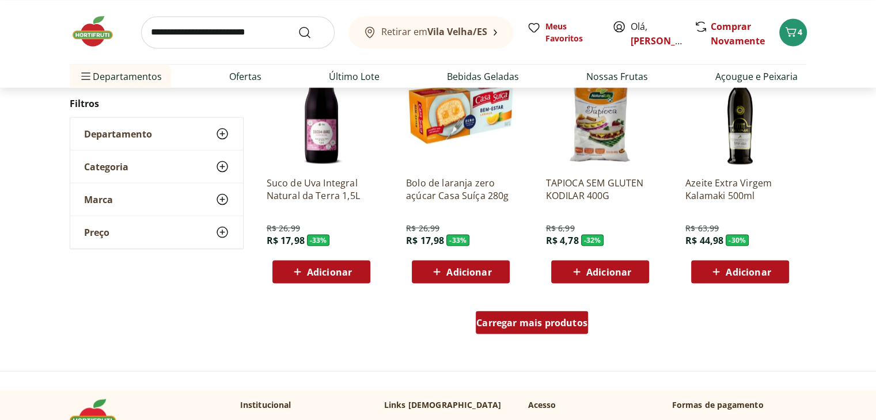
click at [543, 328] on div "Carregar mais produtos" at bounding box center [532, 322] width 112 height 23
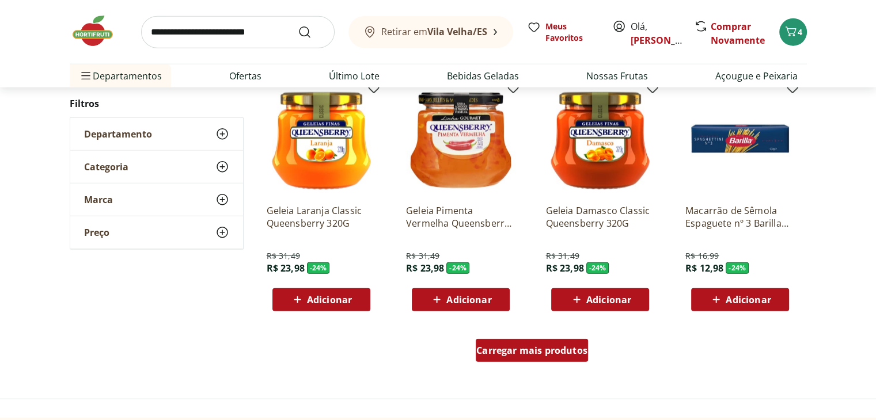
scroll to position [2913, 0]
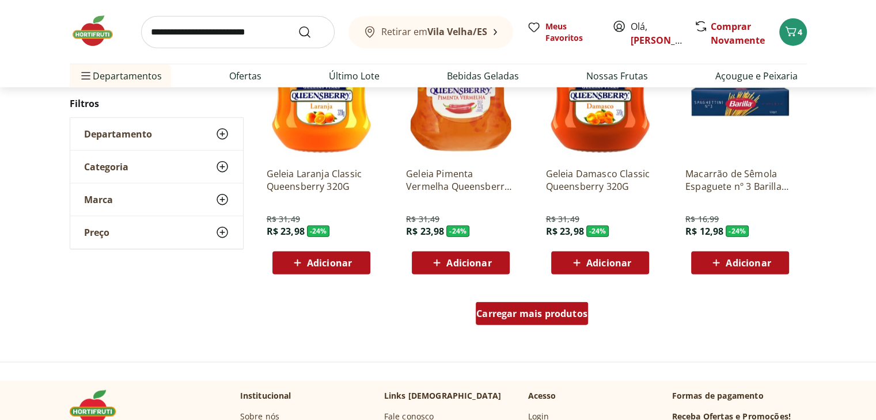
click at [517, 321] on div "Carregar mais produtos" at bounding box center [532, 313] width 112 height 23
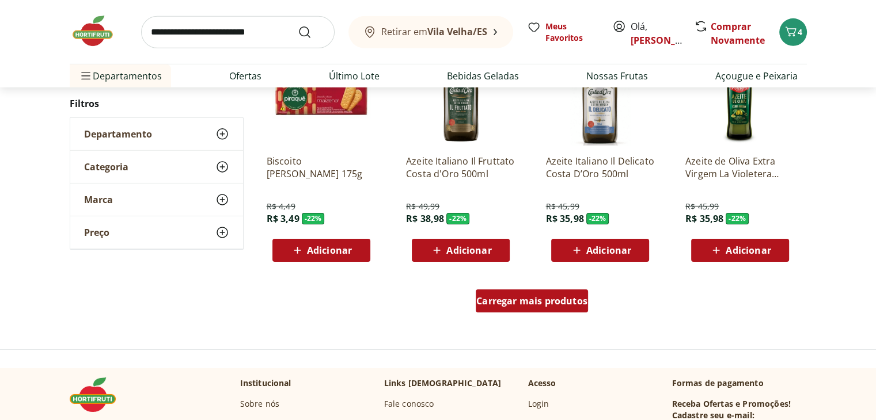
scroll to position [3650, 0]
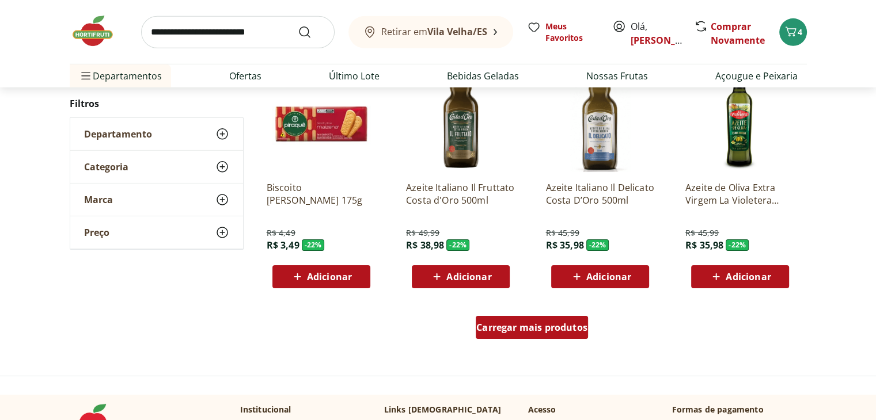
click at [505, 335] on div "Carregar mais produtos" at bounding box center [532, 327] width 112 height 23
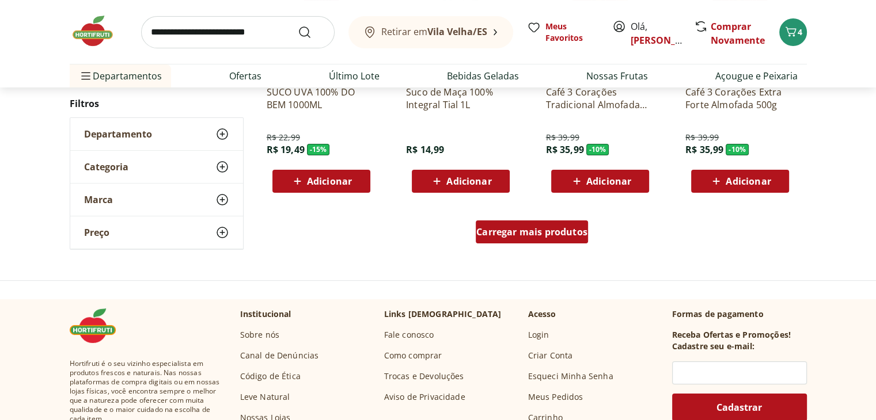
scroll to position [4436, 0]
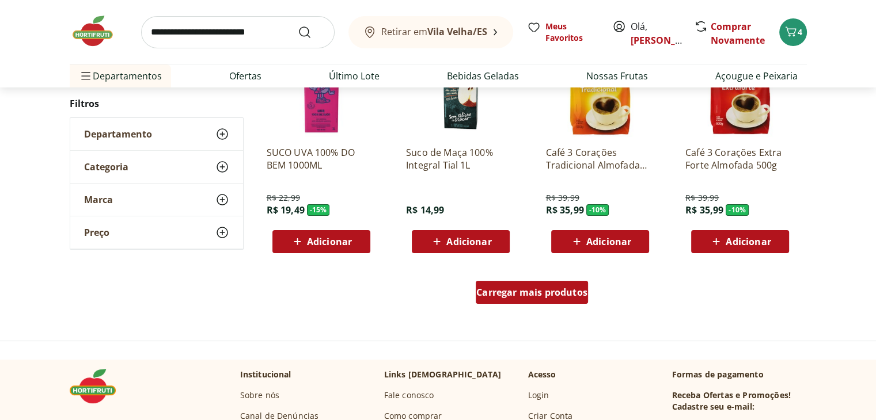
click at [501, 288] on span "Carregar mais produtos" at bounding box center [531, 292] width 111 height 9
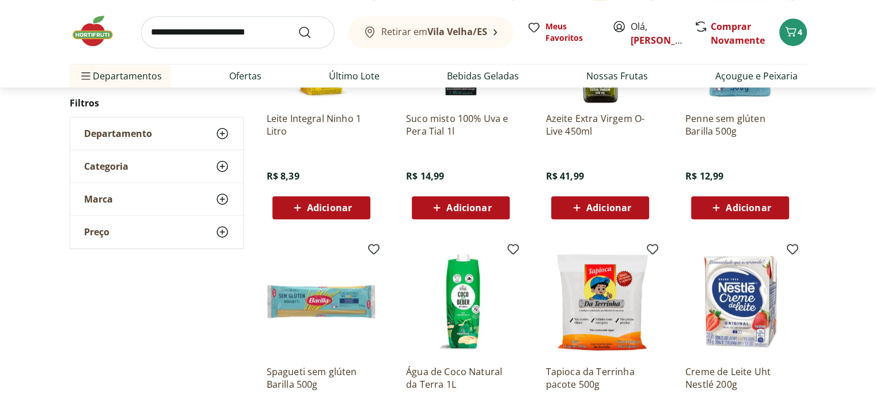
scroll to position [4770, 0]
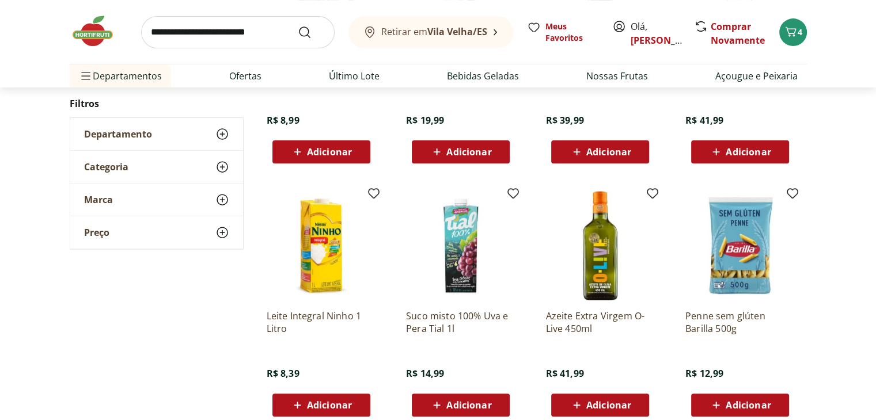
click at [97, 33] on img at bounding box center [99, 31] width 58 height 35
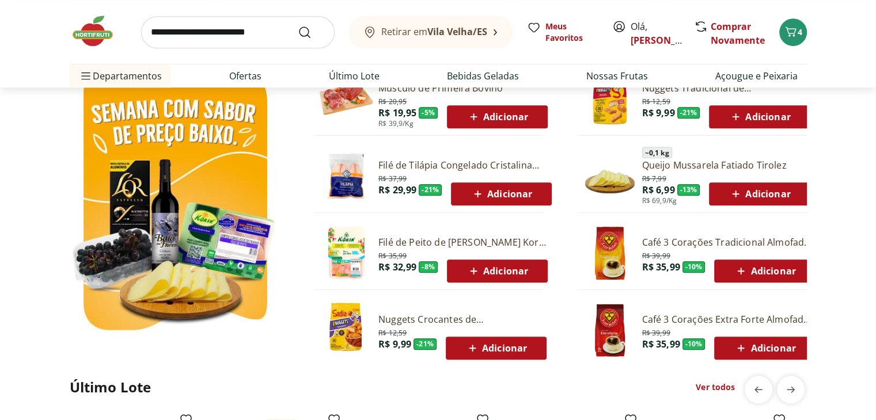
scroll to position [598, 0]
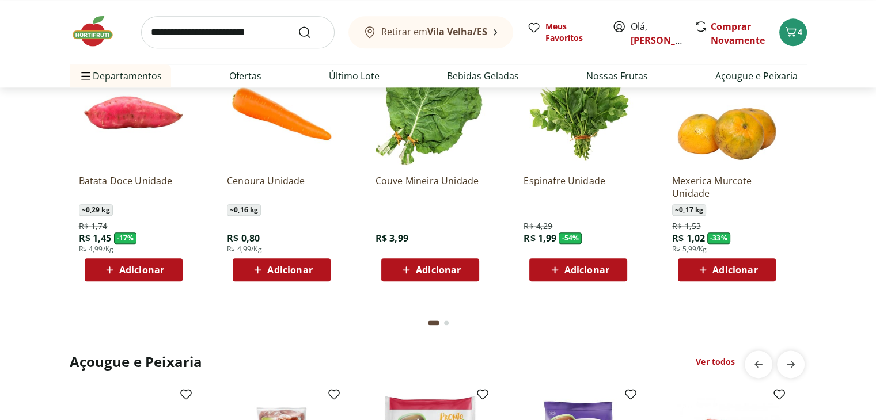
scroll to position [1366, 0]
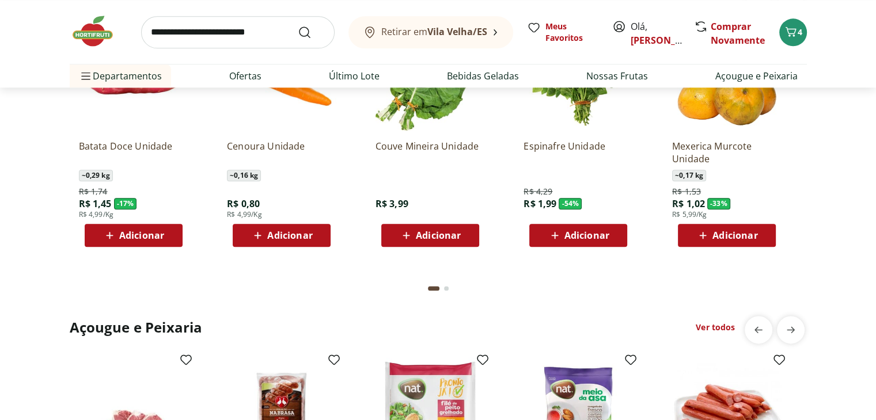
click at [448, 288] on button "Go to page 2 from fs-carousel" at bounding box center [446, 289] width 9 height 28
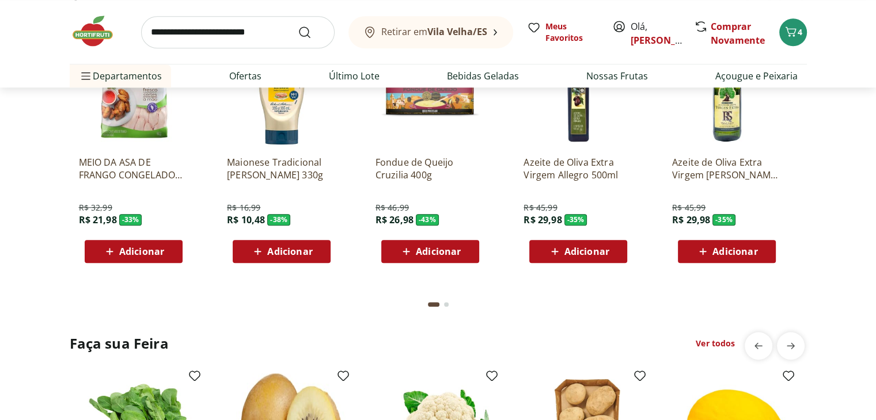
scroll to position [1136, 0]
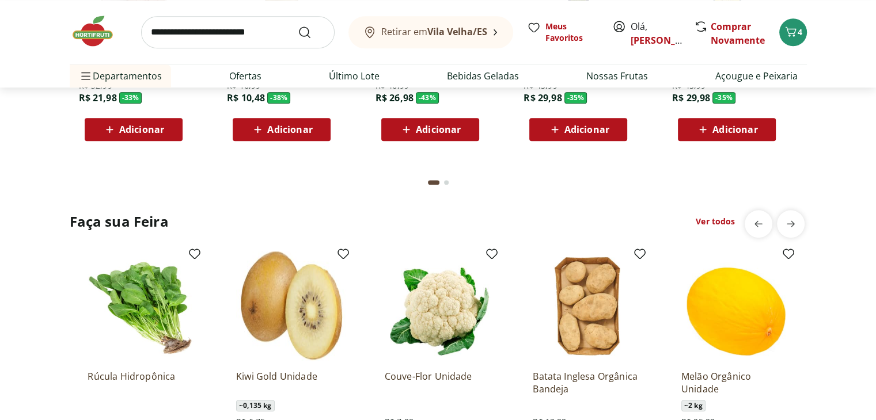
click at [719, 223] on link "Ver todos" at bounding box center [715, 222] width 39 height 12
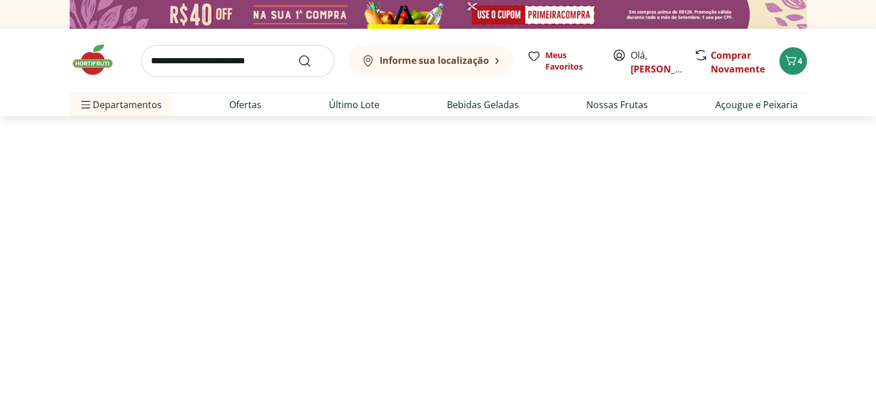
select select "**********"
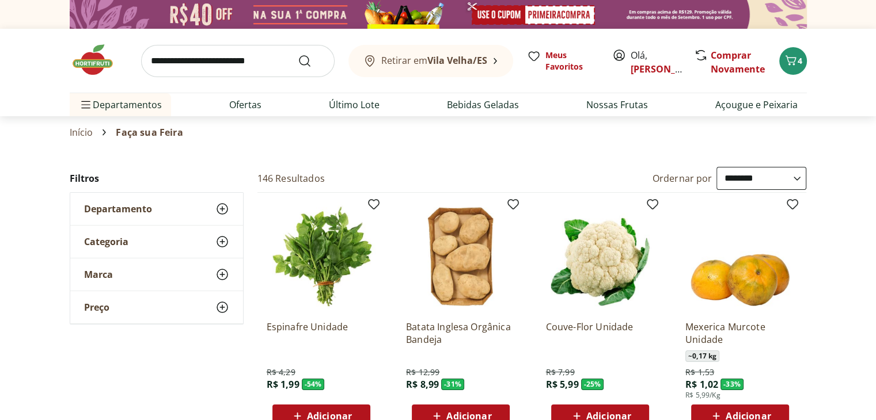
click at [726, 183] on select "**********" at bounding box center [761, 178] width 90 height 23
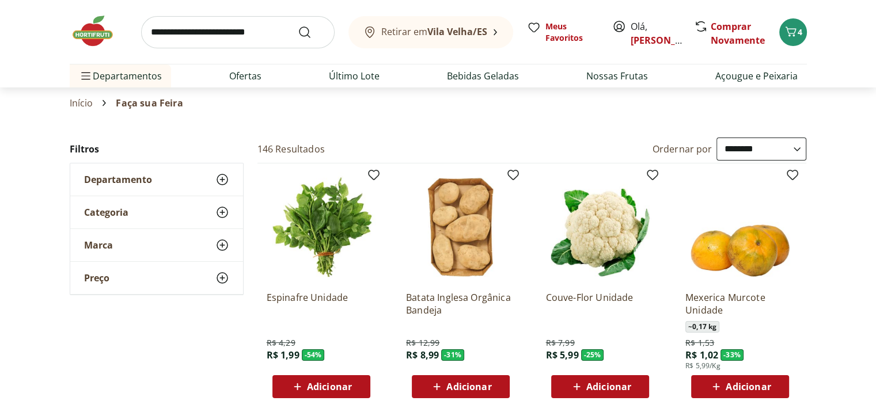
scroll to position [73, 0]
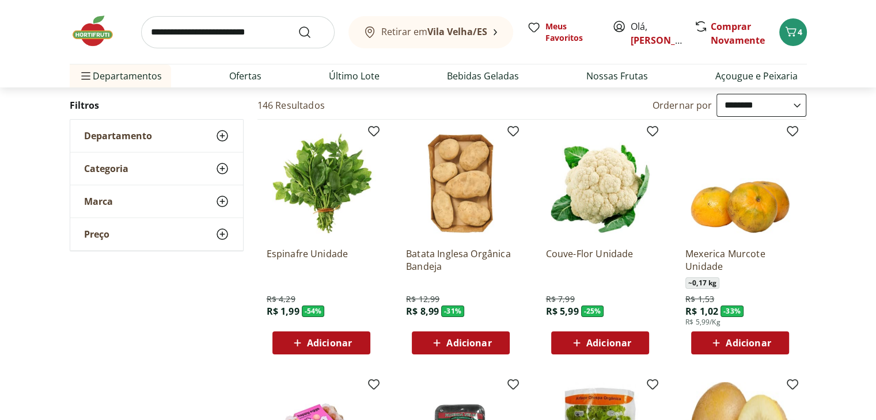
click at [329, 344] on span "Adicionar" at bounding box center [329, 343] width 45 height 9
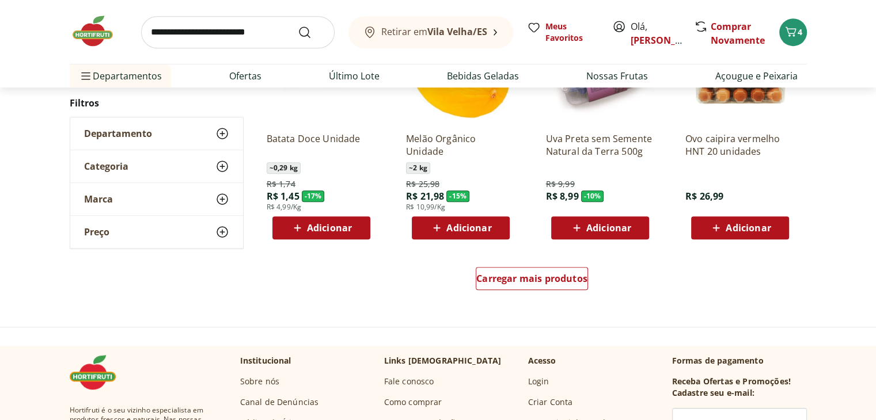
scroll to position [697, 0]
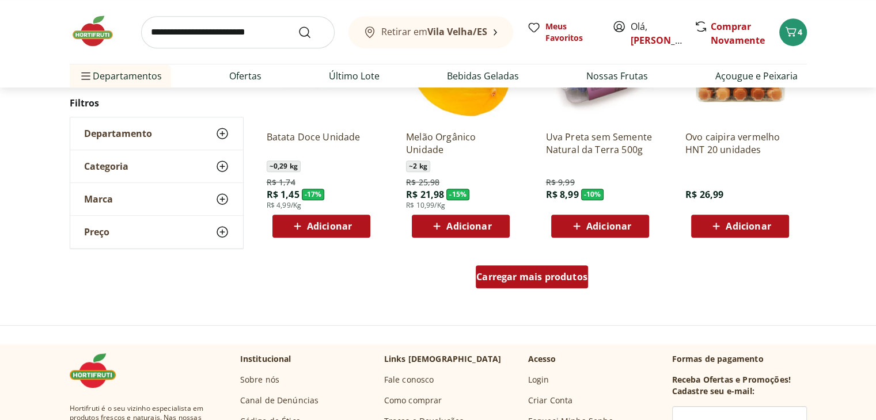
click at [542, 285] on div "Carregar mais produtos" at bounding box center [532, 276] width 112 height 23
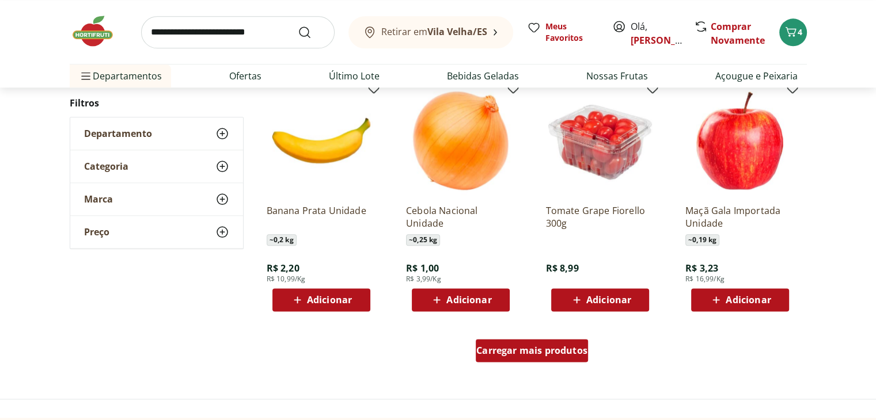
scroll to position [1384, 0]
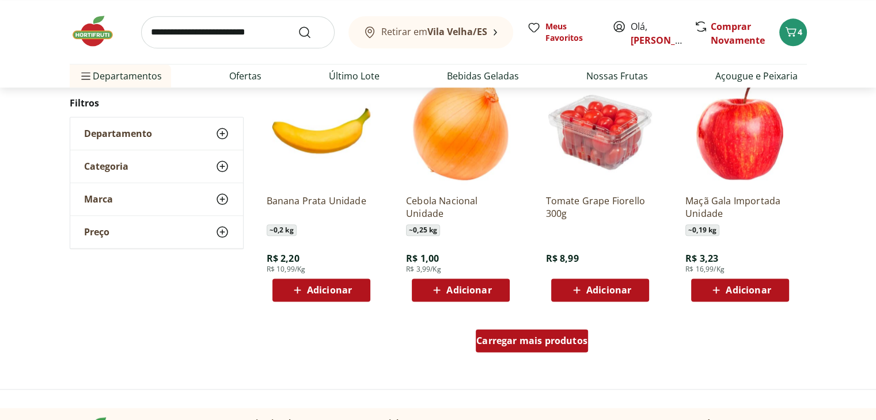
click at [546, 336] on span "Carregar mais produtos" at bounding box center [531, 340] width 111 height 9
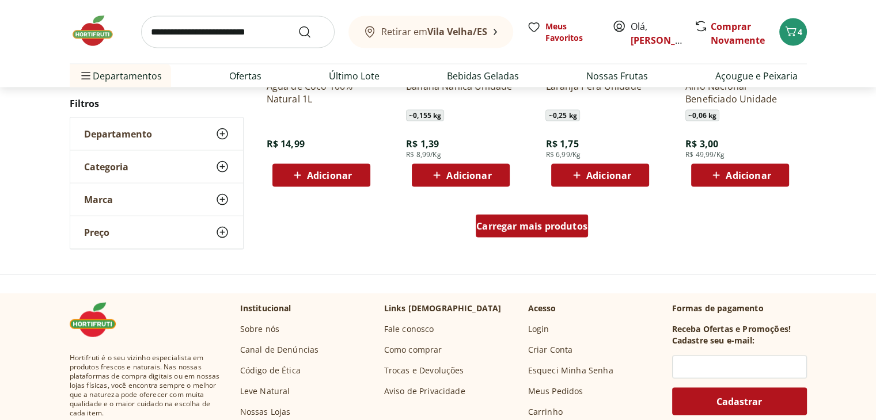
scroll to position [2252, 0]
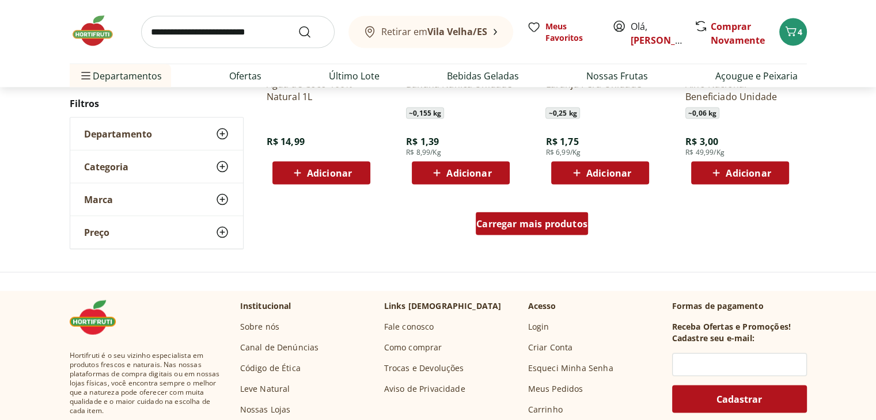
click at [528, 229] on span "Carregar mais produtos" at bounding box center [531, 223] width 111 height 9
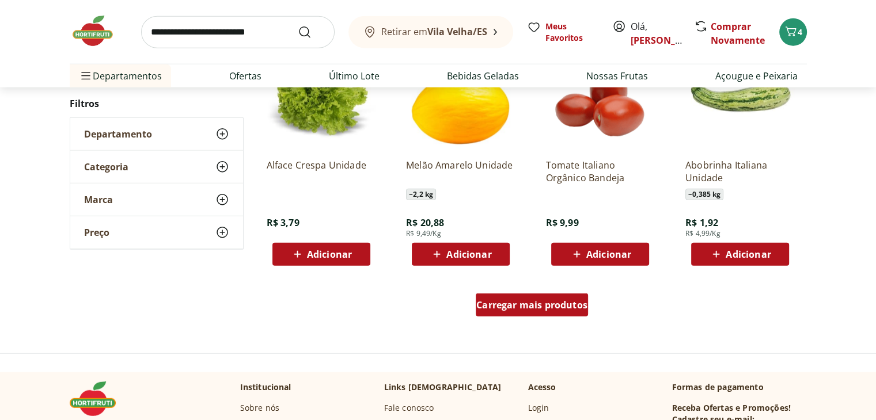
scroll to position [2973, 0]
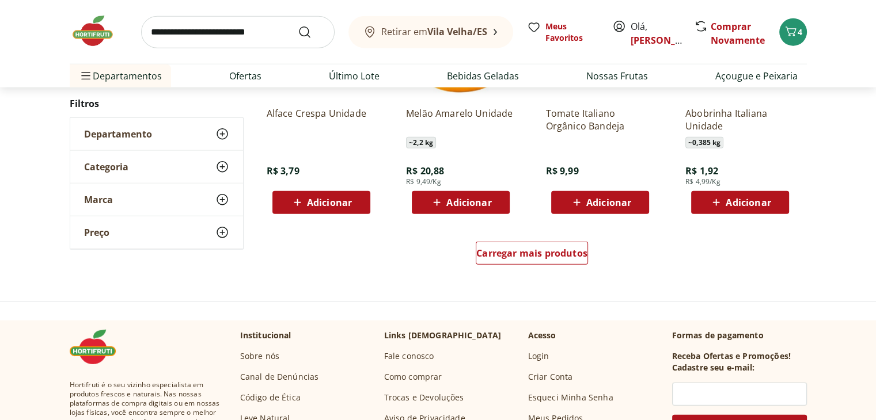
click at [721, 207] on icon at bounding box center [716, 203] width 14 height 14
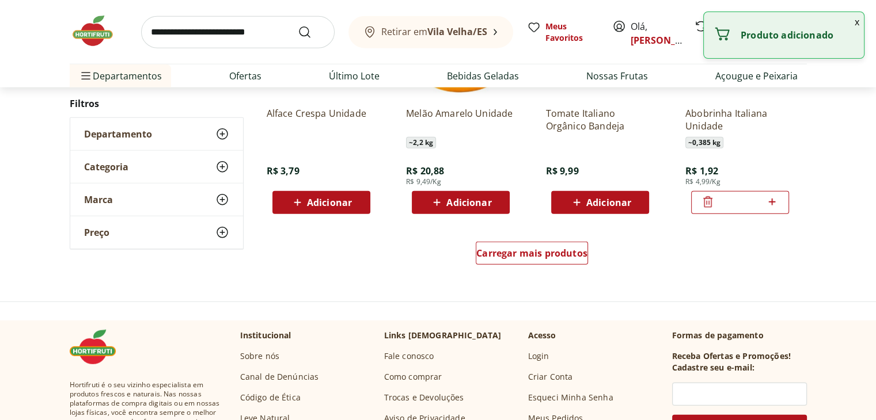
click at [772, 201] on icon at bounding box center [772, 202] width 7 height 7
type input "*"
click at [538, 252] on span "Carregar mais produtos" at bounding box center [531, 253] width 111 height 9
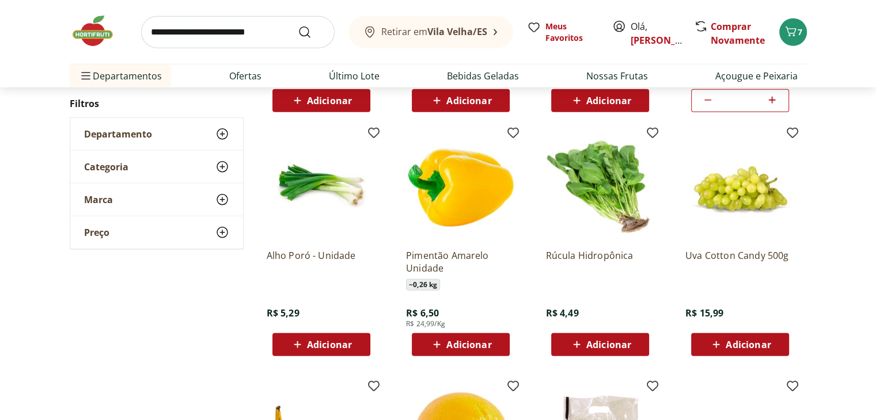
scroll to position [3113, 0]
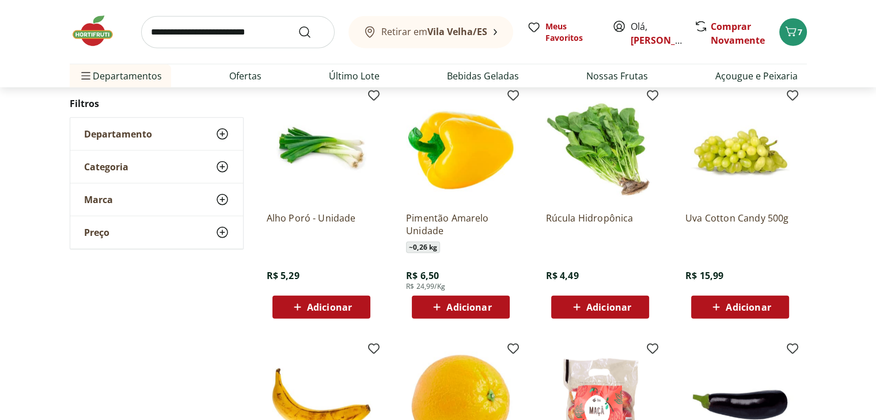
click at [592, 309] on span "Adicionar" at bounding box center [608, 307] width 45 height 9
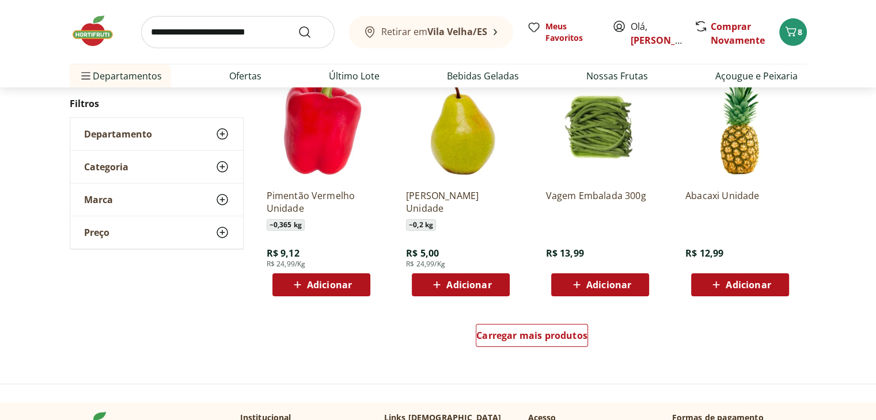
scroll to position [3645, 0]
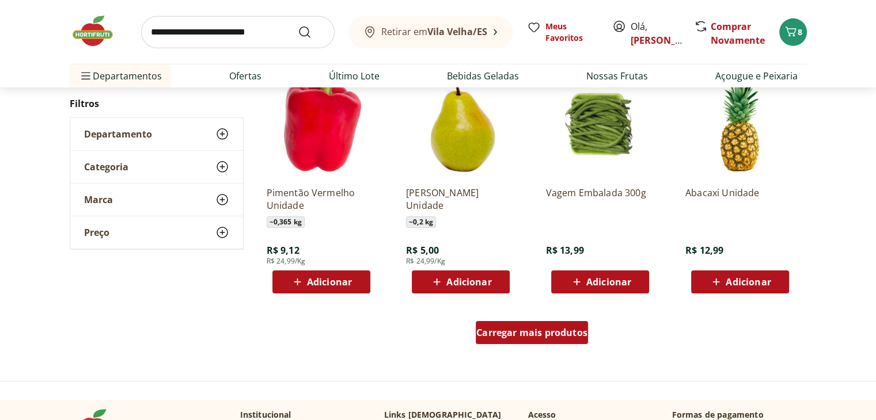
click at [555, 328] on span "Carregar mais produtos" at bounding box center [531, 332] width 111 height 9
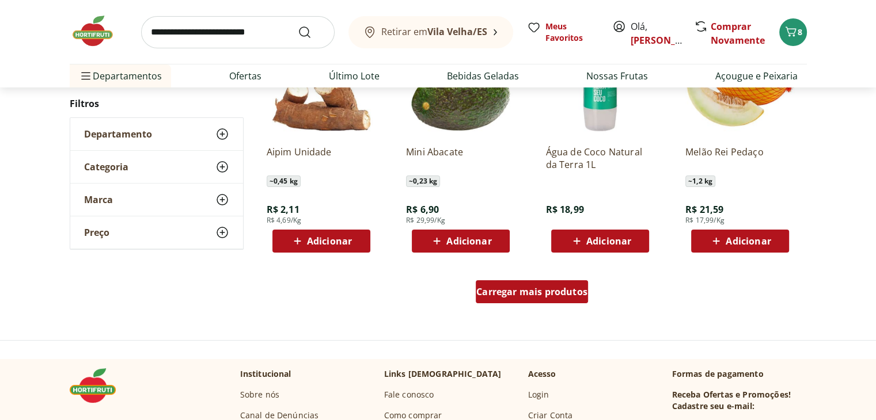
scroll to position [4459, 0]
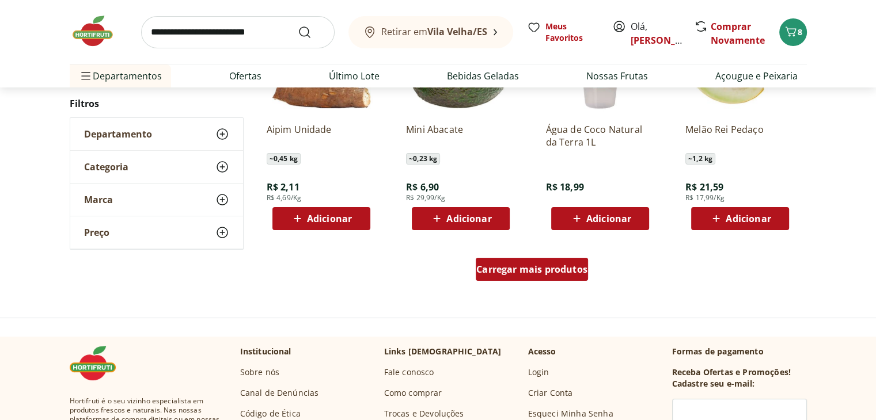
click at [525, 275] on div "Carregar mais produtos" at bounding box center [532, 269] width 112 height 23
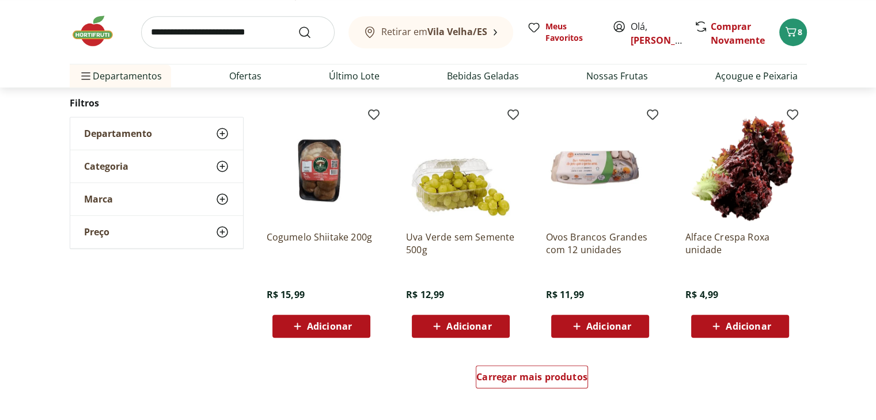
scroll to position [5178, 0]
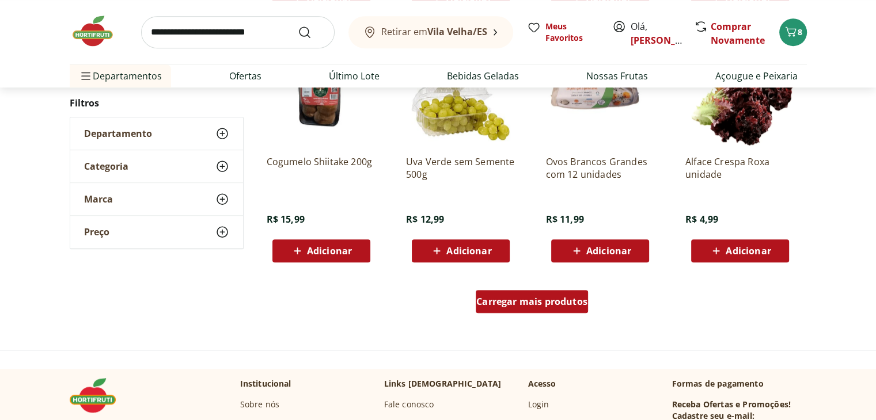
click at [500, 297] on span "Carregar mais produtos" at bounding box center [531, 301] width 111 height 9
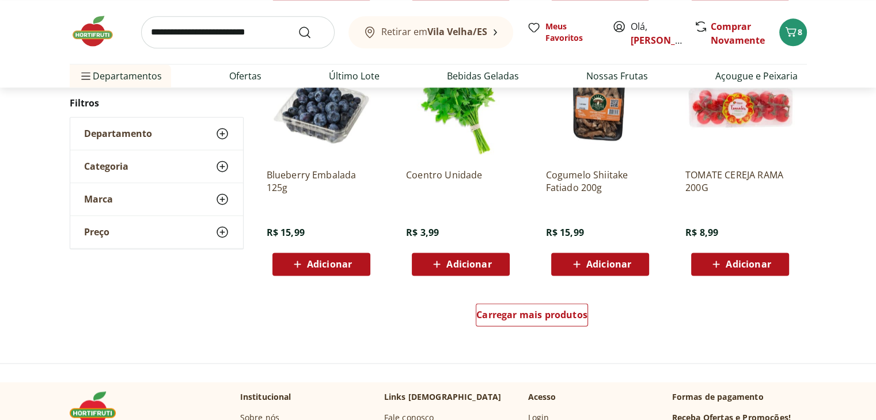
scroll to position [5915, 0]
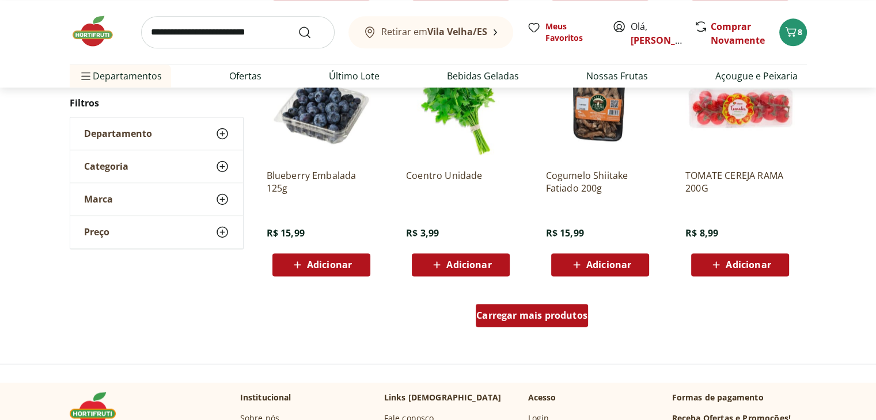
click at [509, 328] on link "Carregar mais produtos" at bounding box center [532, 318] width 112 height 28
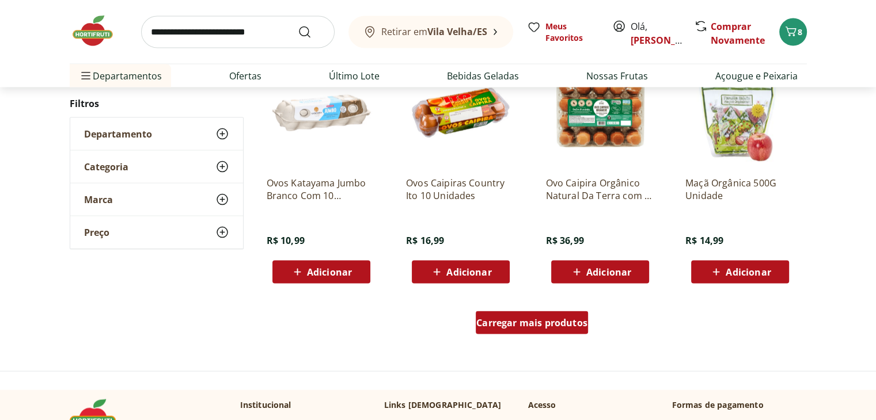
scroll to position [6684, 0]
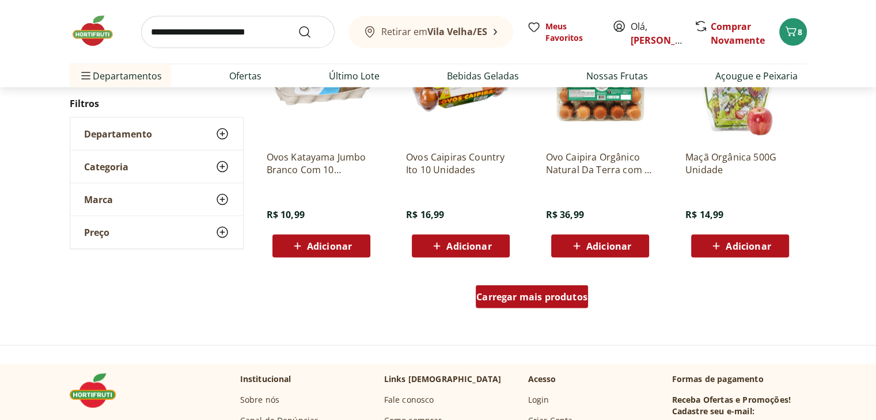
click at [530, 295] on span "Carregar mais produtos" at bounding box center [531, 297] width 111 height 9
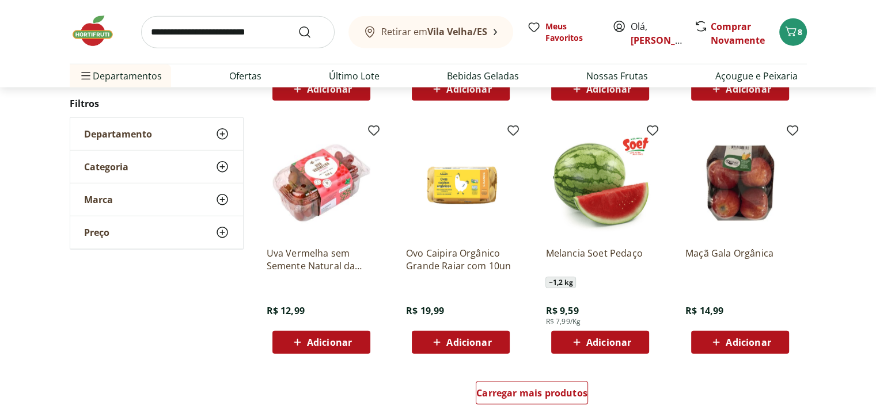
scroll to position [7373, 0]
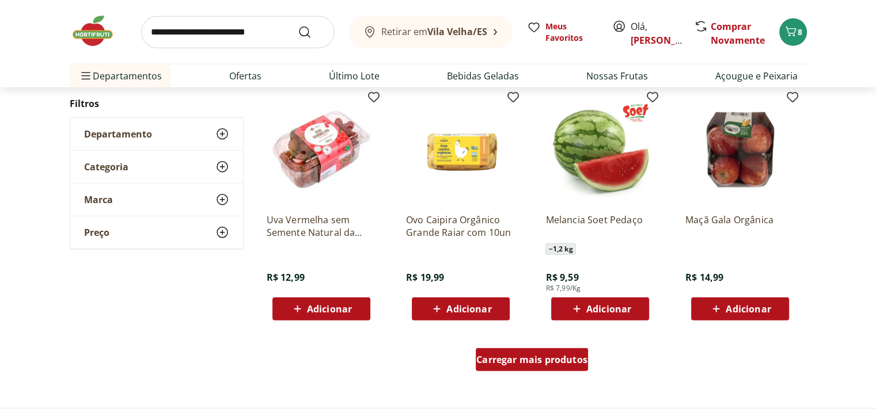
click at [561, 357] on span "Carregar mais produtos" at bounding box center [531, 359] width 111 height 9
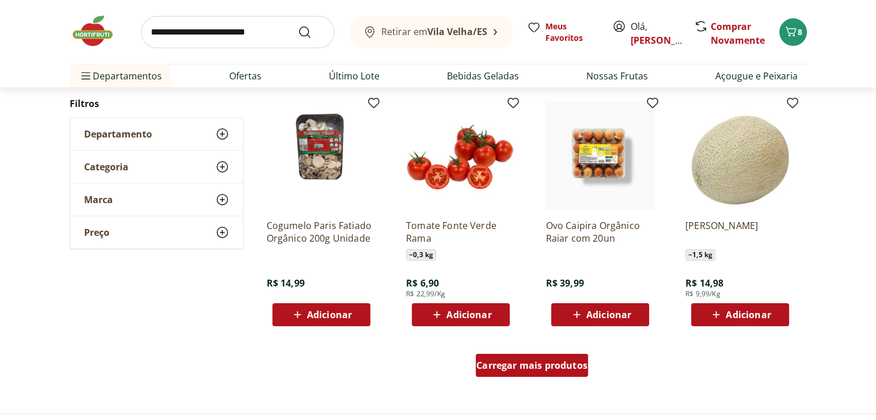
scroll to position [8117, 0]
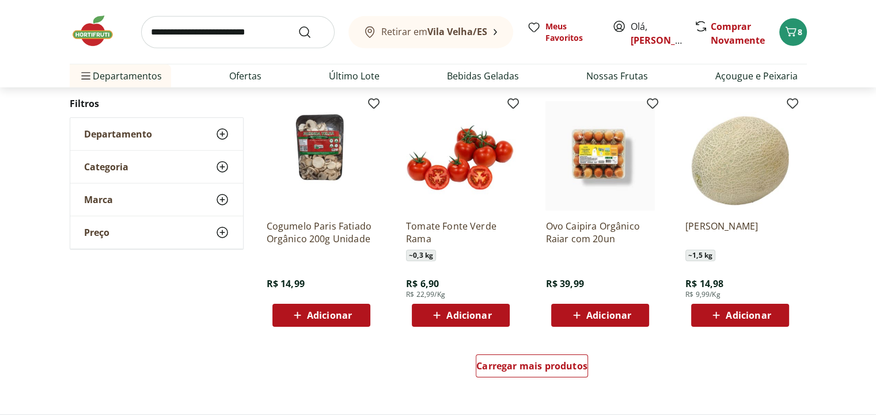
click at [433, 151] on img at bounding box center [460, 155] width 109 height 109
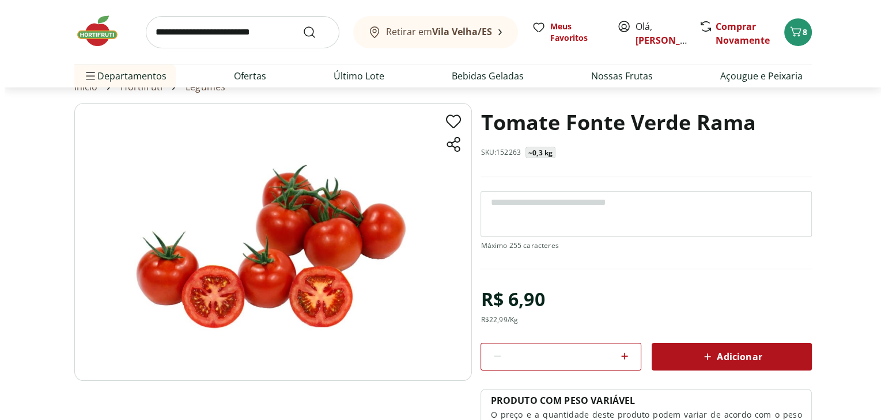
scroll to position [46, 0]
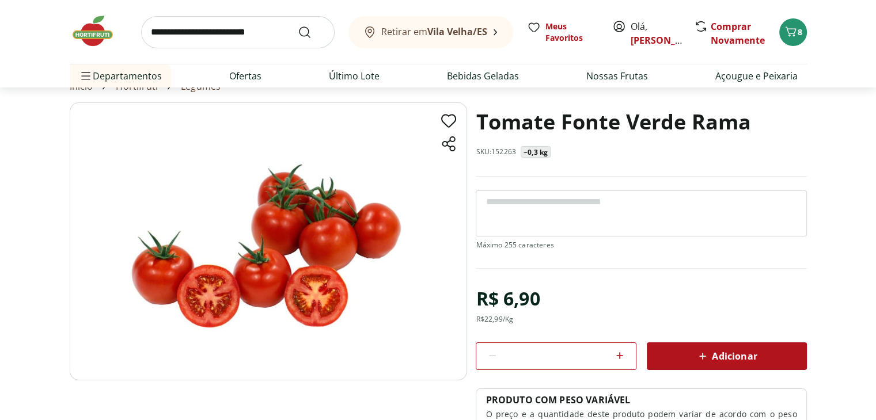
click at [625, 354] on icon at bounding box center [620, 356] width 14 height 14
type input "*"
click at [676, 357] on div "Adicionar" at bounding box center [727, 356] width 142 height 21
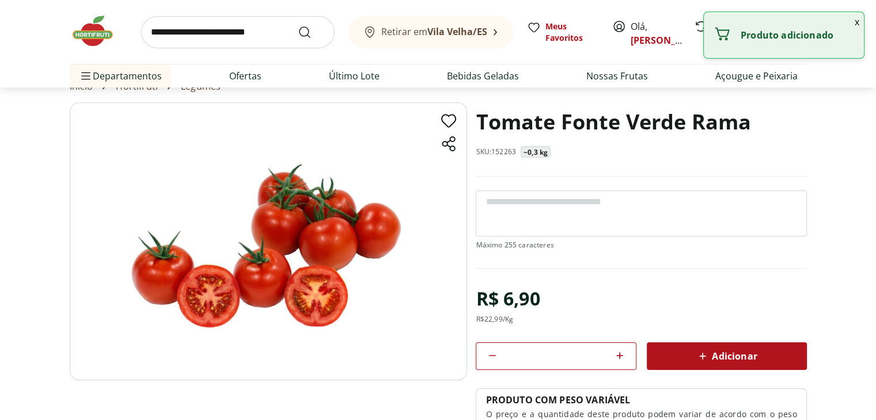
click at [855, 19] on button "x" at bounding box center [857, 22] width 14 height 20
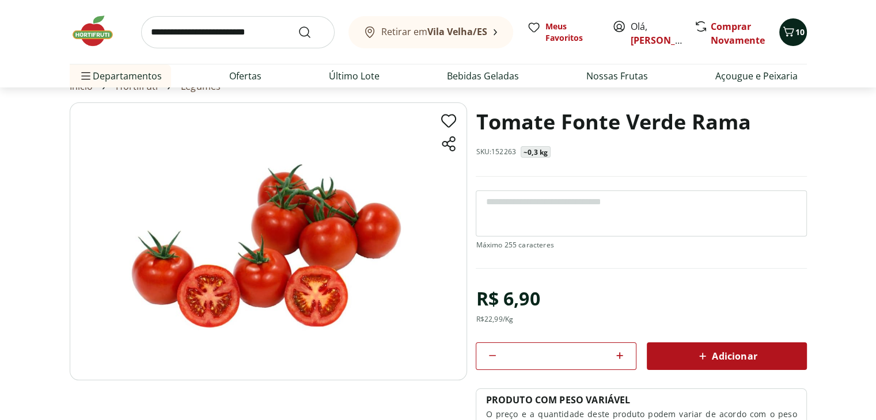
click at [790, 31] on icon "Carrinho" at bounding box center [788, 32] width 14 height 14
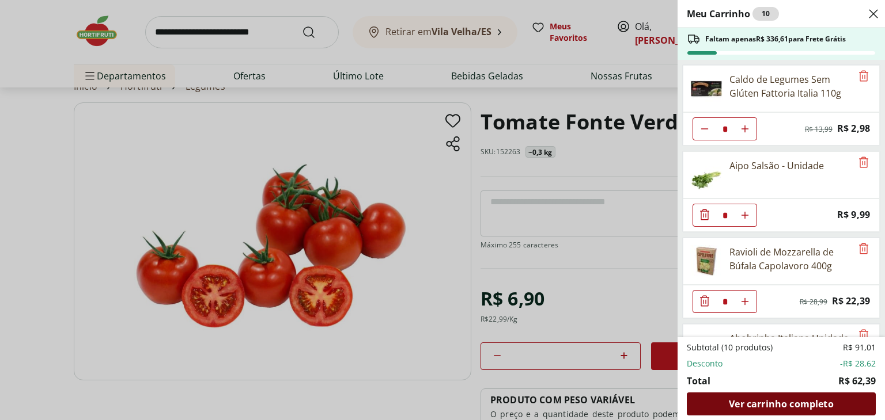
click at [787, 400] on span "Ver carrinho completo" at bounding box center [781, 404] width 104 height 9
